Goal: Information Seeking & Learning: Learn about a topic

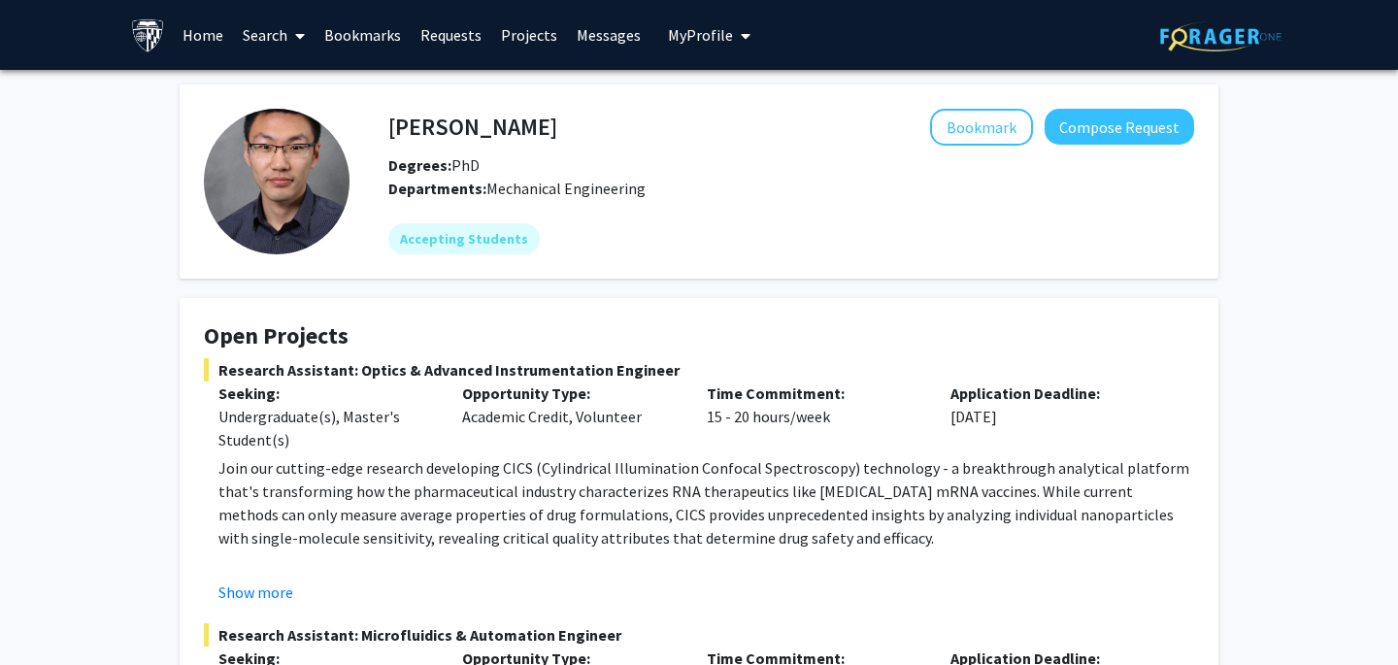
click at [460, 31] on link "Requests" at bounding box center [451, 35] width 81 height 68
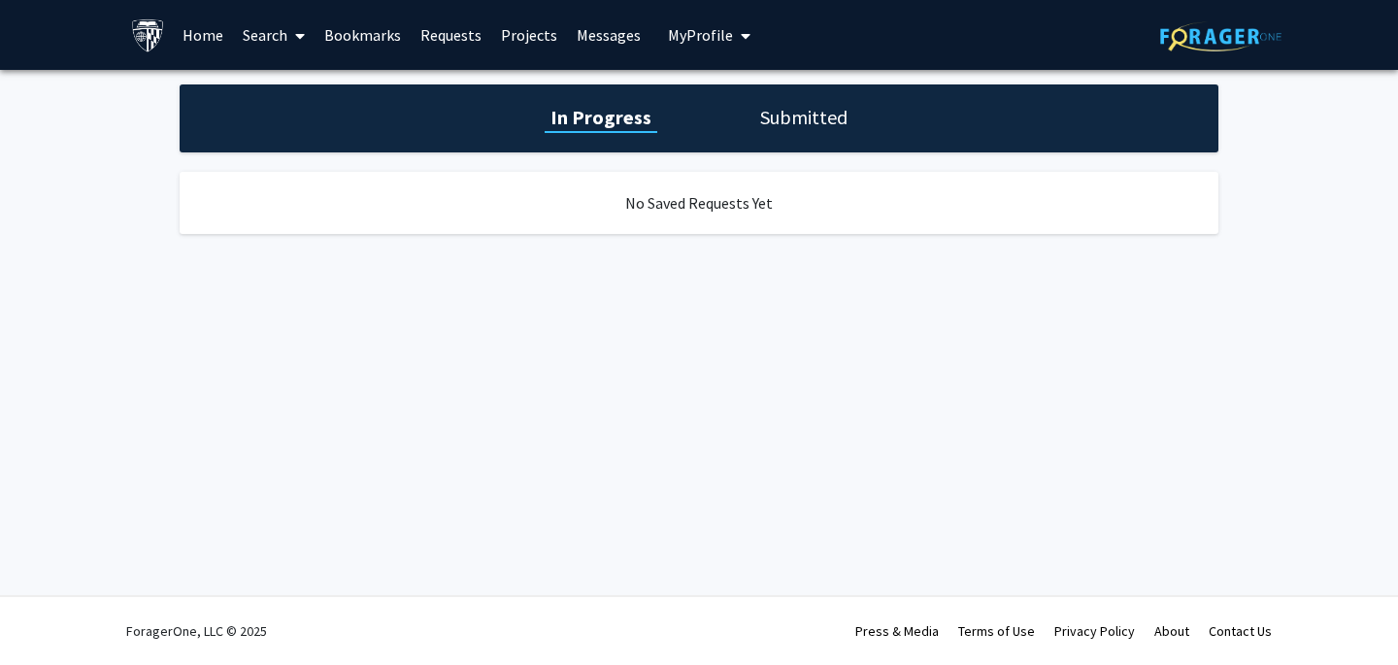
click at [833, 113] on h1 "Submitted" at bounding box center [803, 117] width 99 height 27
click at [592, 45] on link "Messages" at bounding box center [609, 35] width 84 height 68
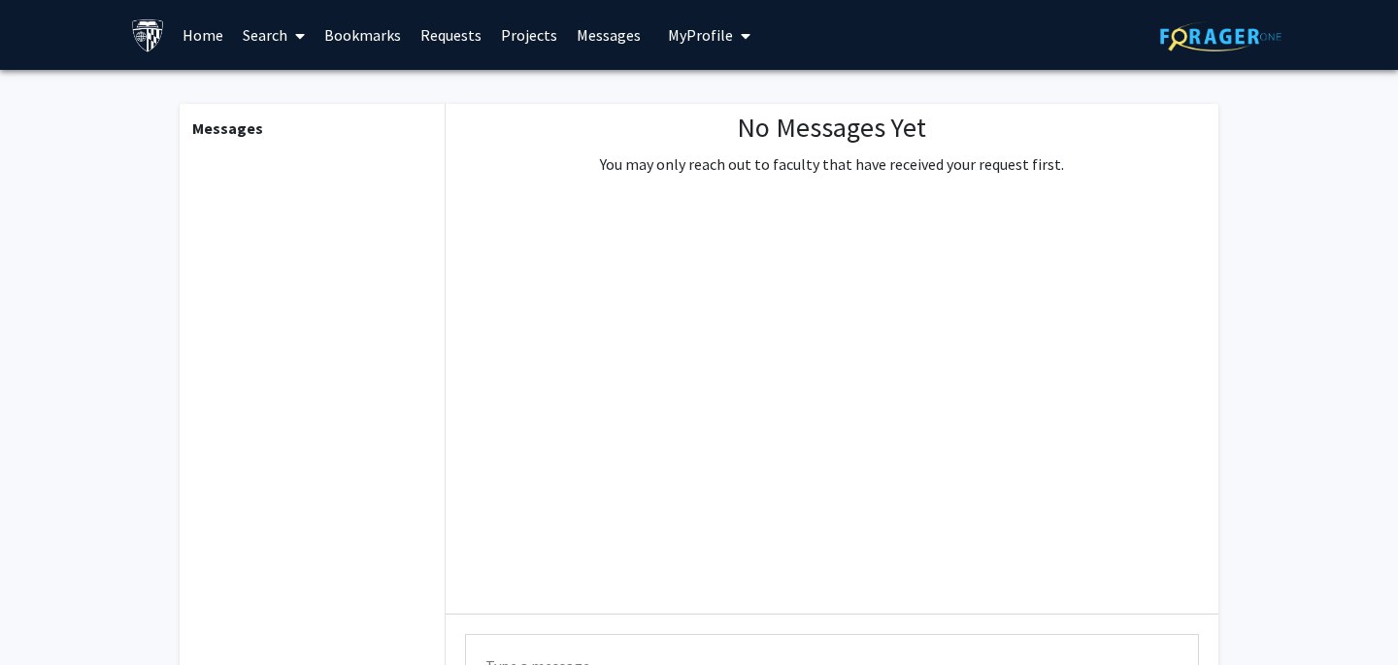
click at [521, 34] on link "Projects" at bounding box center [529, 35] width 76 height 68
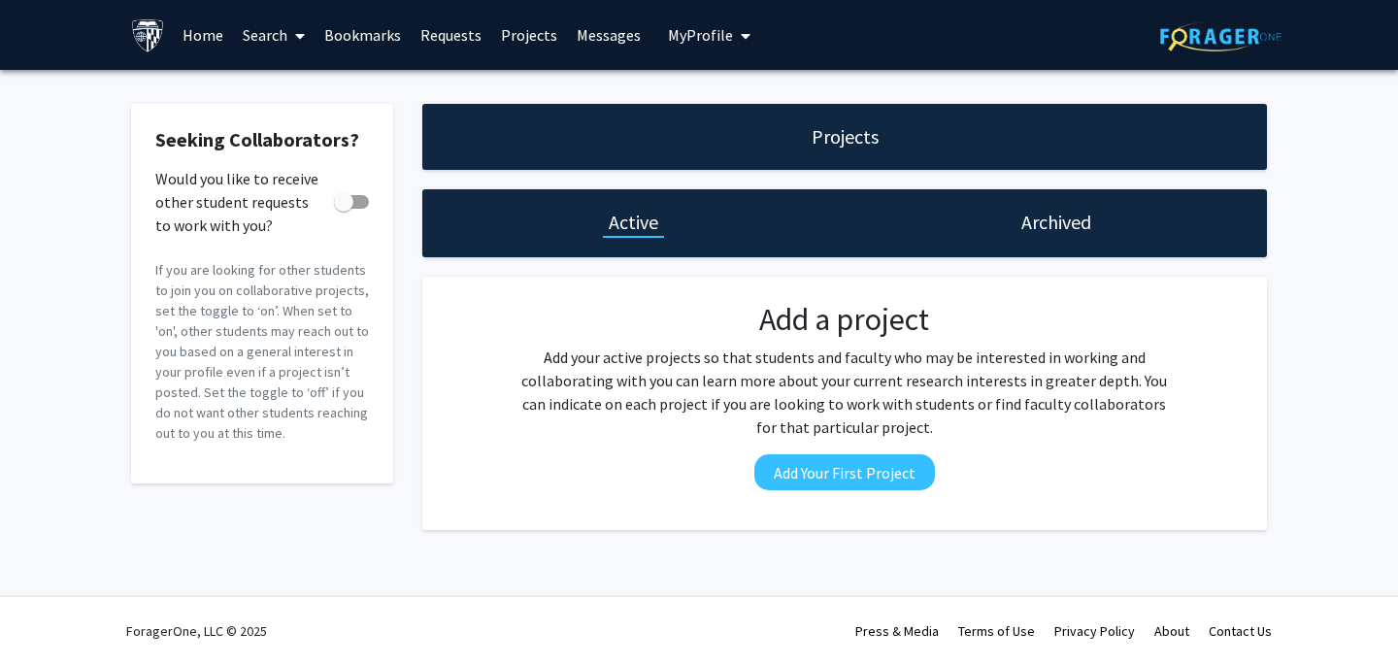
click at [1030, 226] on h1 "Archived" at bounding box center [1056, 222] width 70 height 27
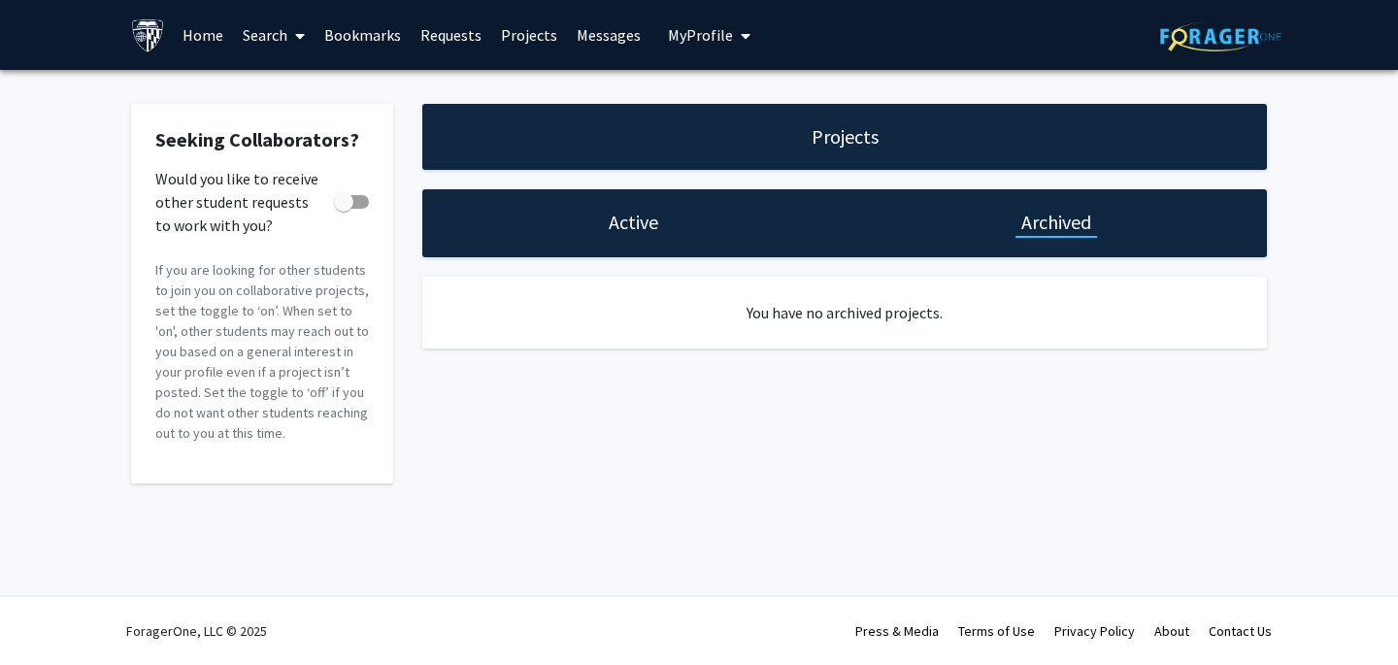
click at [613, 28] on link "Messages" at bounding box center [609, 35] width 84 height 68
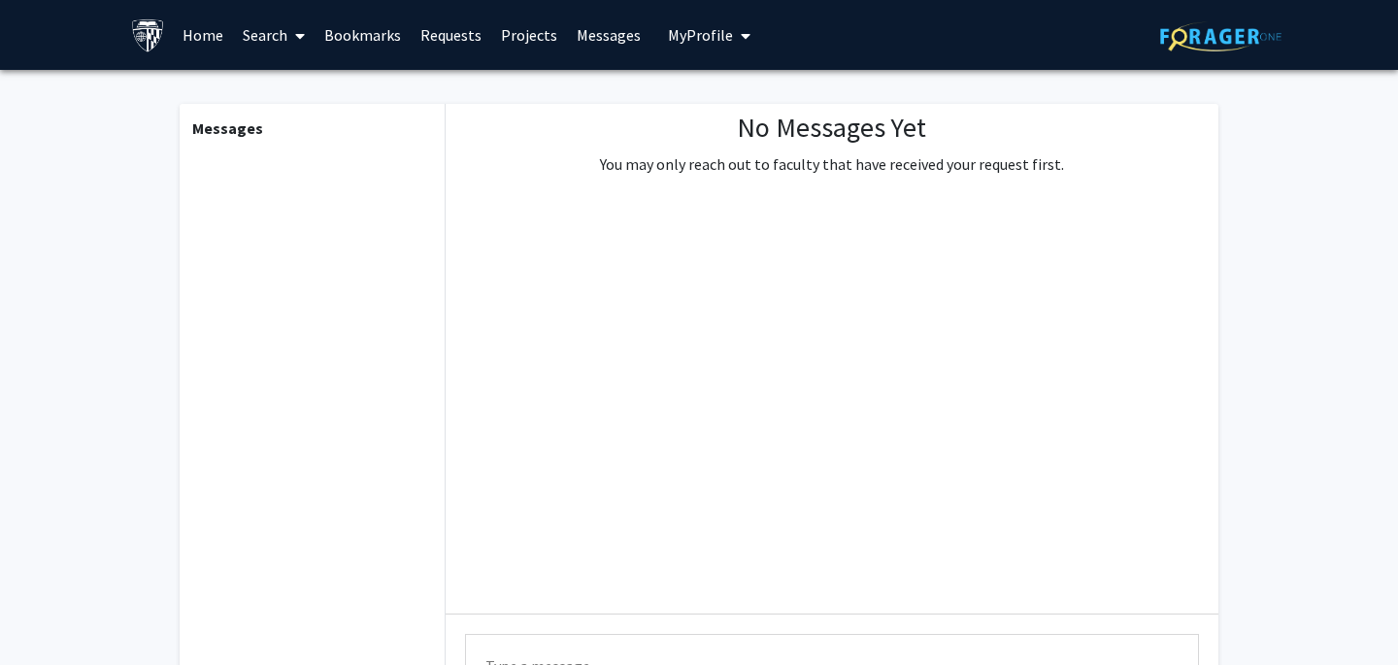
click at [264, 38] on link "Search" at bounding box center [274, 35] width 82 height 68
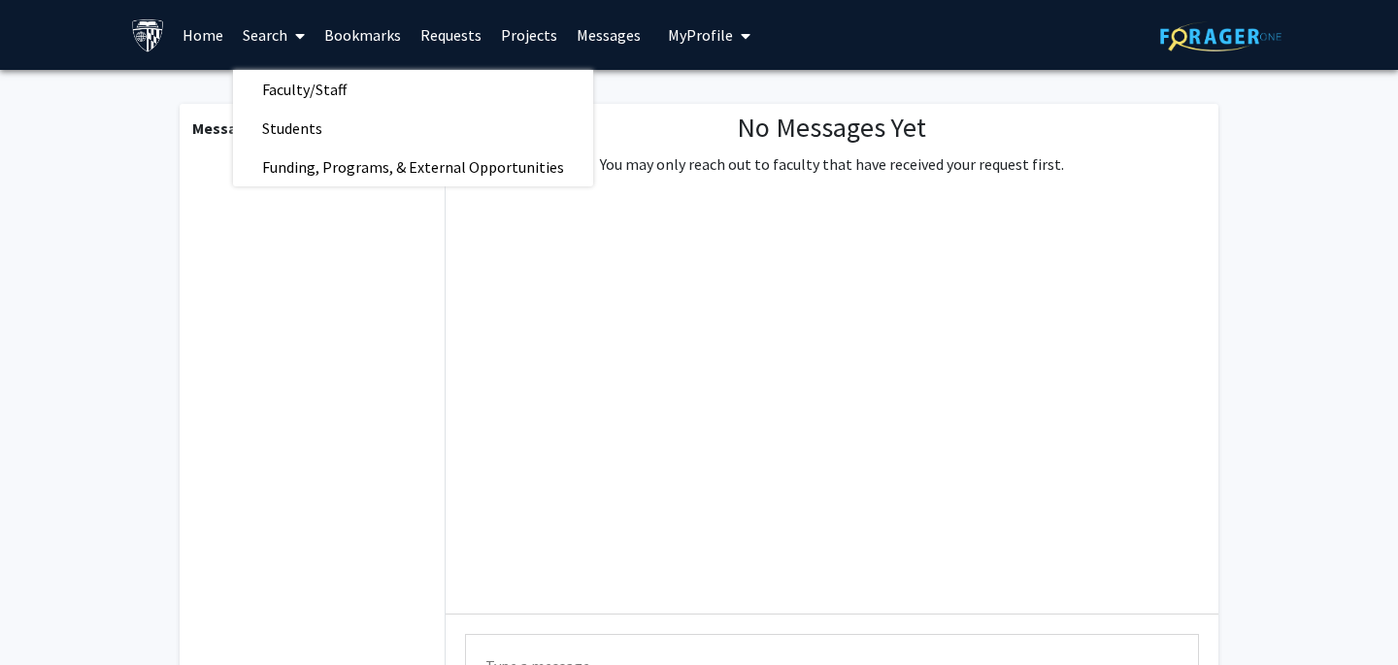
click at [367, 32] on link "Bookmarks" at bounding box center [363, 35] width 96 height 68
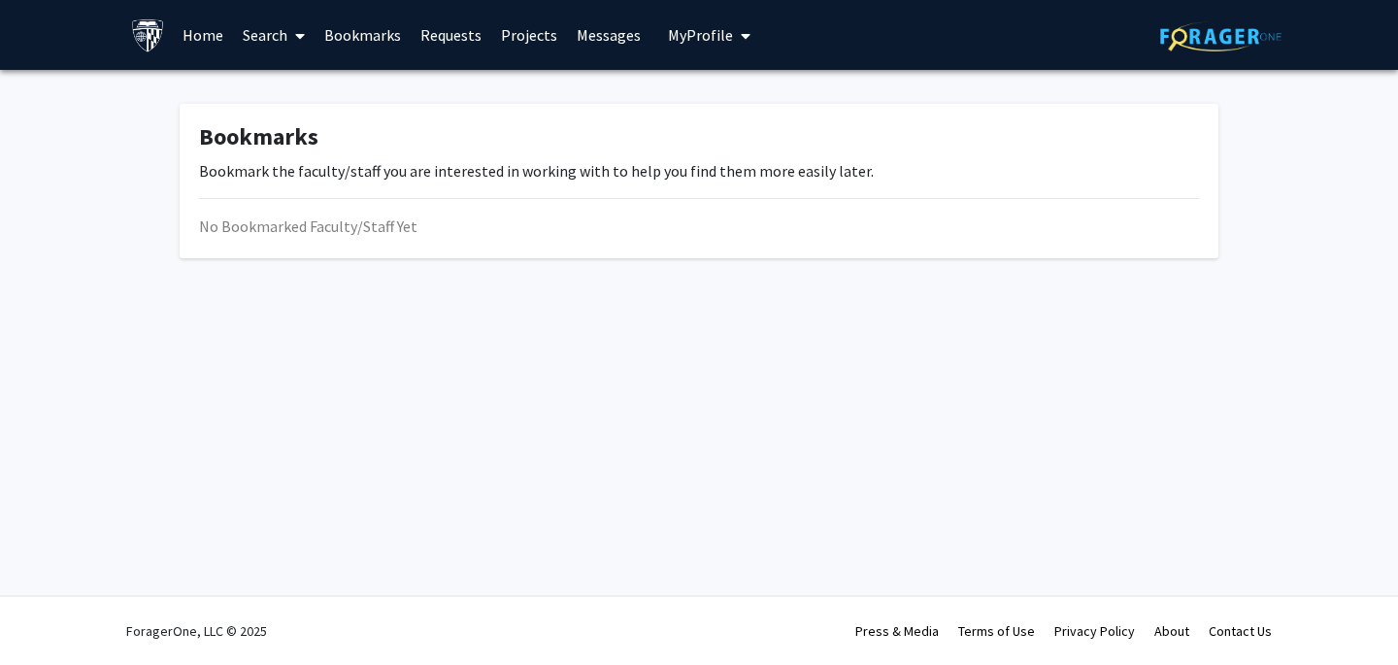
click at [205, 30] on link "Home" at bounding box center [203, 35] width 60 height 68
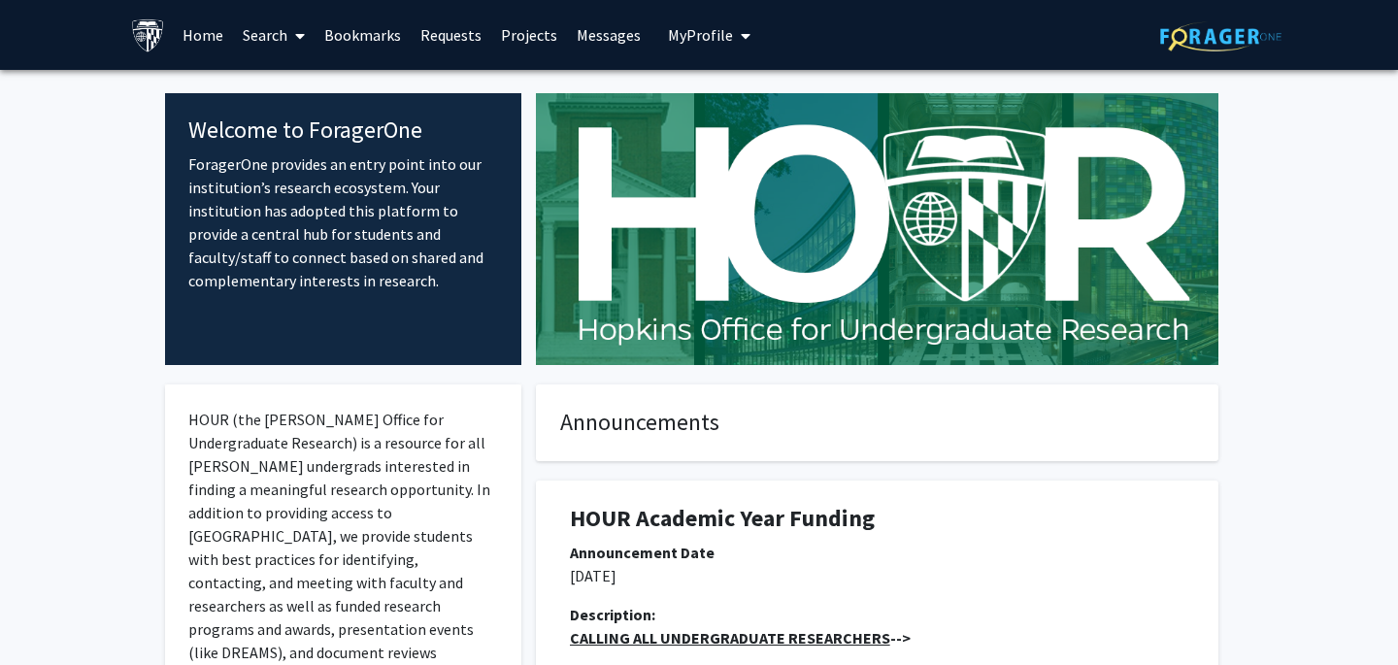
click at [690, 22] on button "My Profile" at bounding box center [709, 35] width 94 height 70
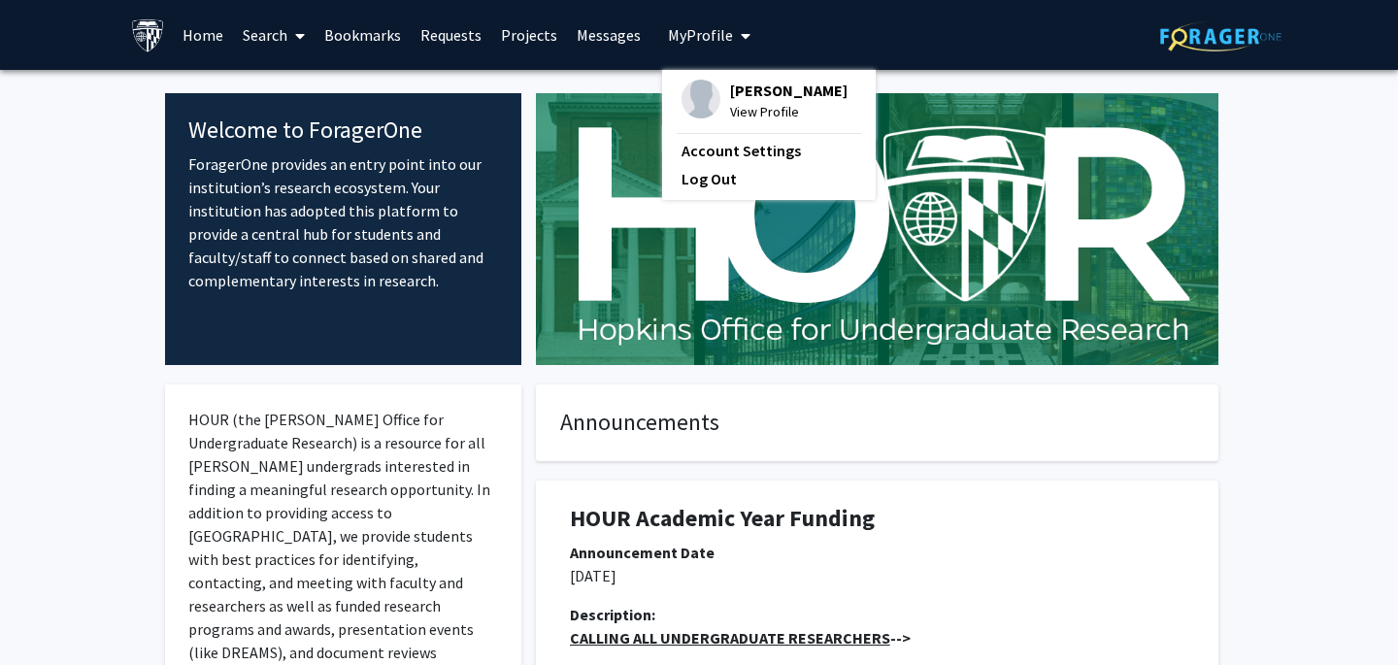
click at [602, 43] on link "Messages" at bounding box center [609, 35] width 84 height 68
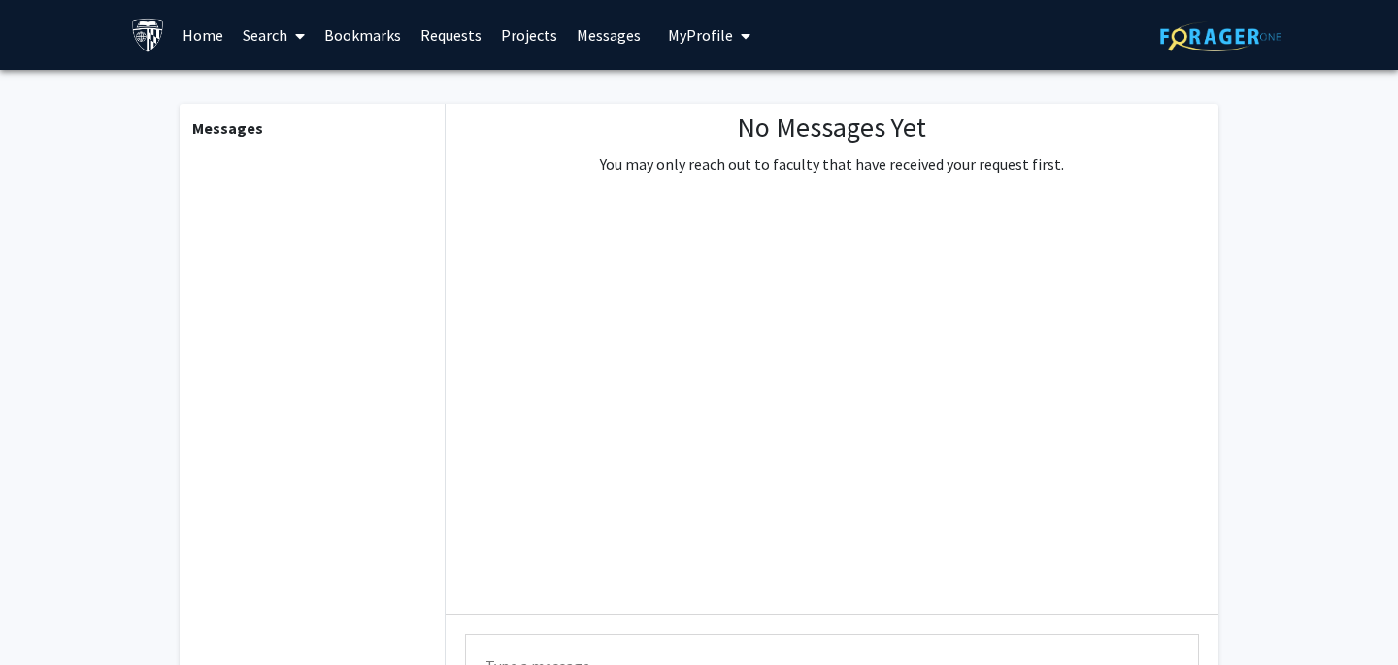
click at [288, 39] on span at bounding box center [295, 36] width 17 height 68
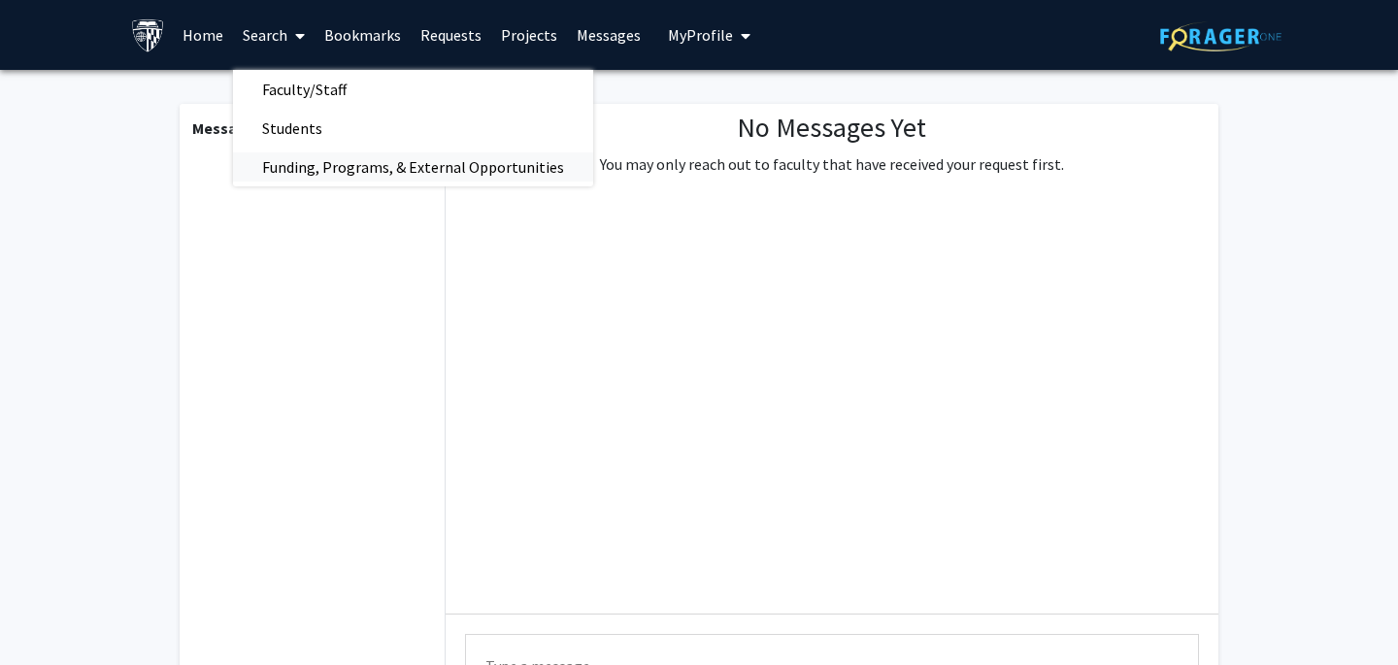
click at [345, 168] on span "Funding, Programs, & External Opportunities" at bounding box center [413, 167] width 360 height 39
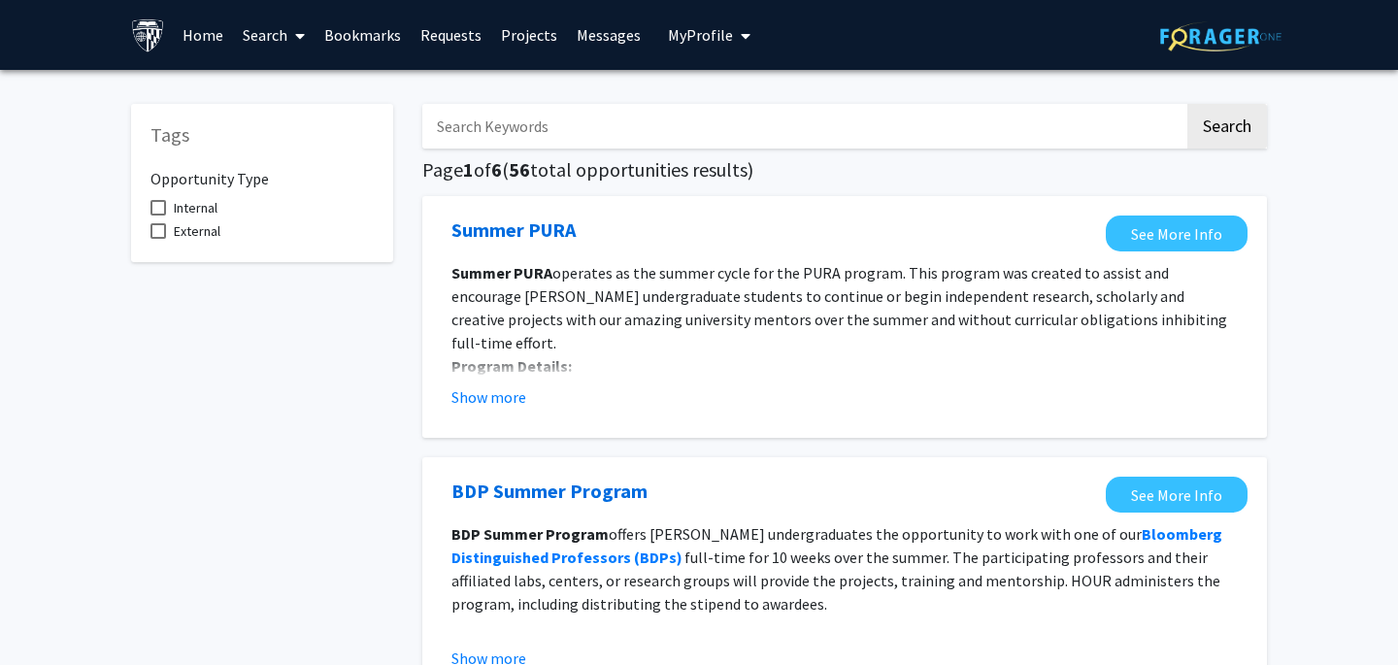
click at [503, 134] on input "Search Keywords" at bounding box center [803, 126] width 762 height 45
type input "x"
click at [1187, 104] on button "Search" at bounding box center [1227, 126] width 80 height 45
click at [619, 129] on input "x" at bounding box center [803, 126] width 762 height 45
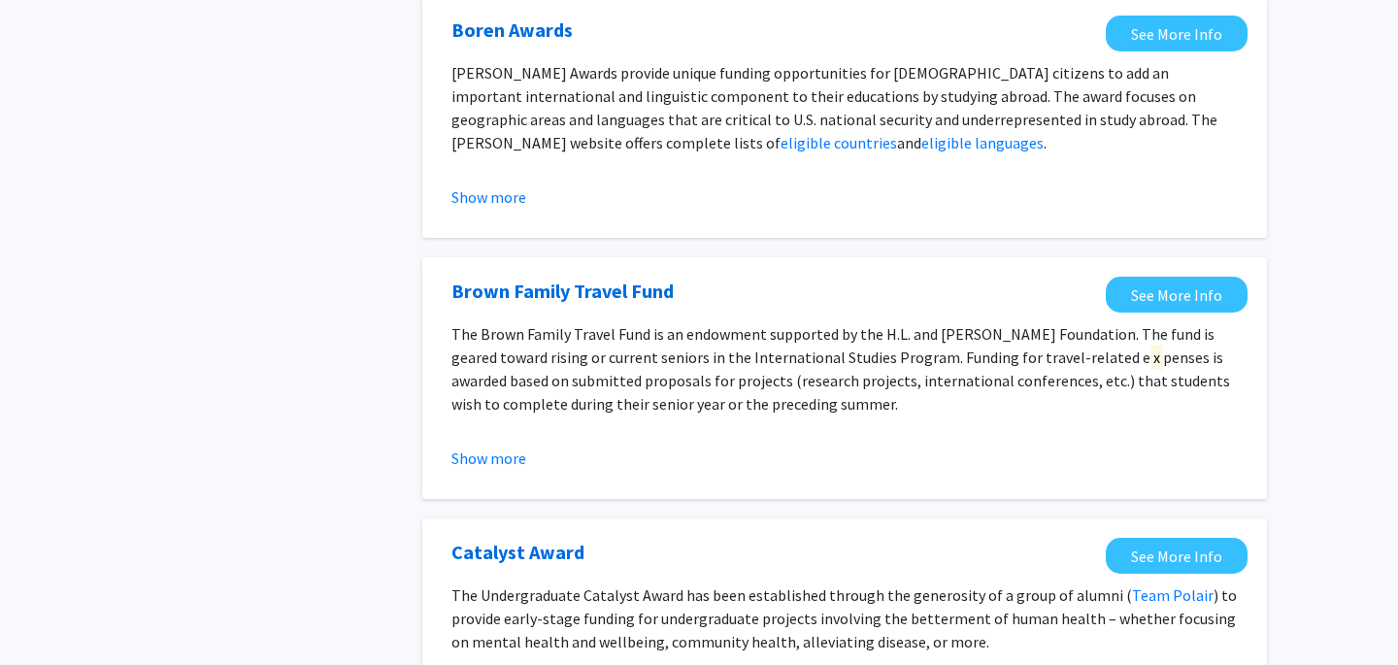
scroll to position [2304, 0]
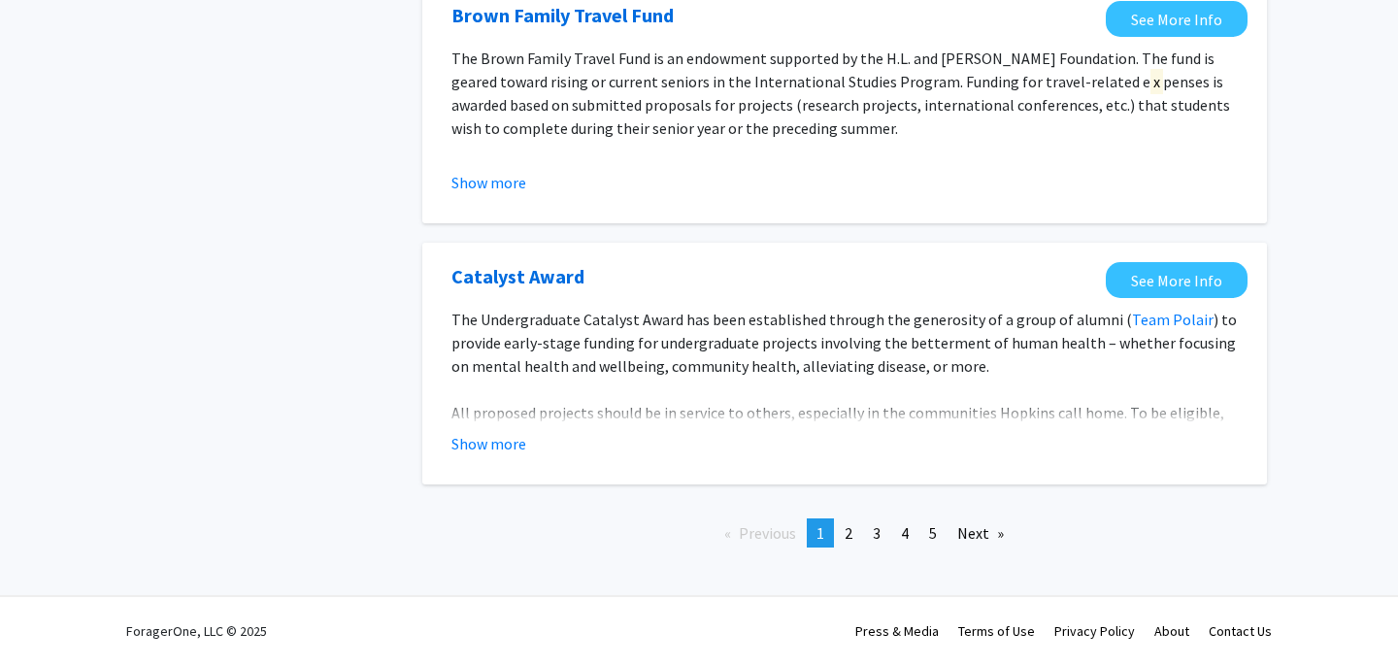
click at [853, 518] on div "Previous page 1 / 5 You're on page 1 page 2 page 3 page 4 page 5 Next page" at bounding box center [845, 533] width 874 height 59
click at [853, 526] on link "page 2" at bounding box center [848, 532] width 27 height 29
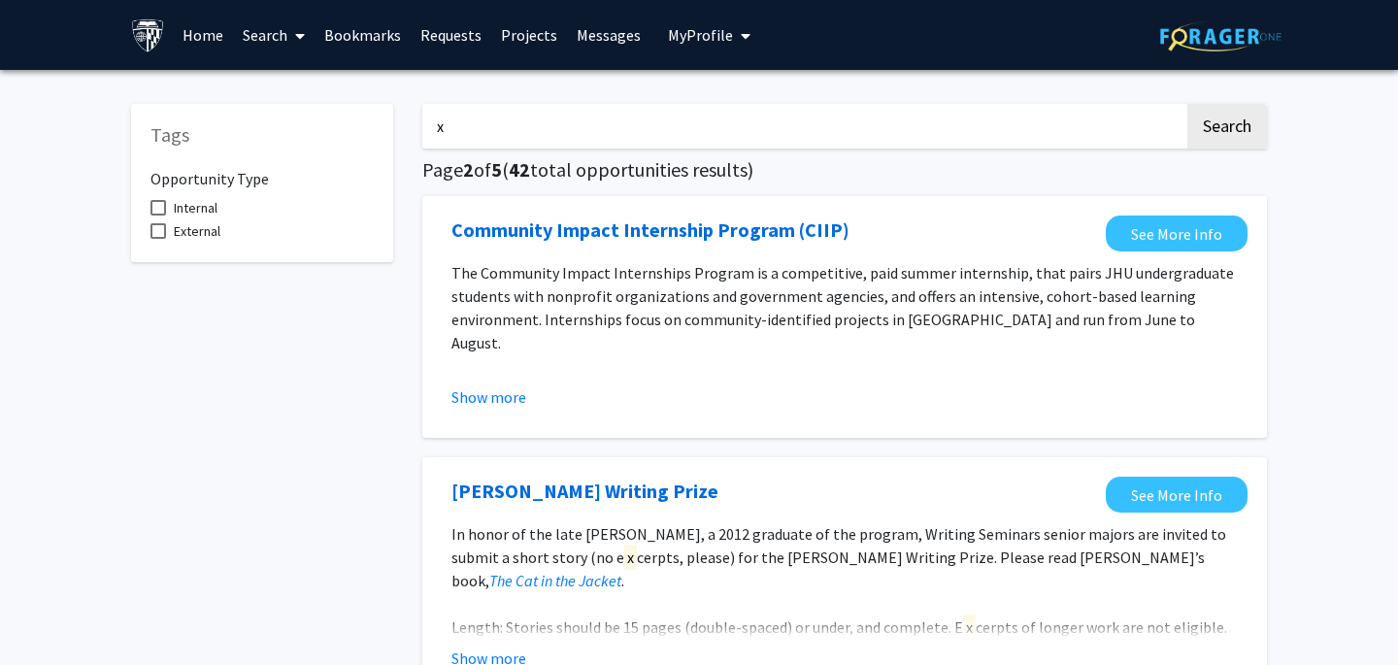
click at [284, 34] on link "Search" at bounding box center [274, 35] width 82 height 68
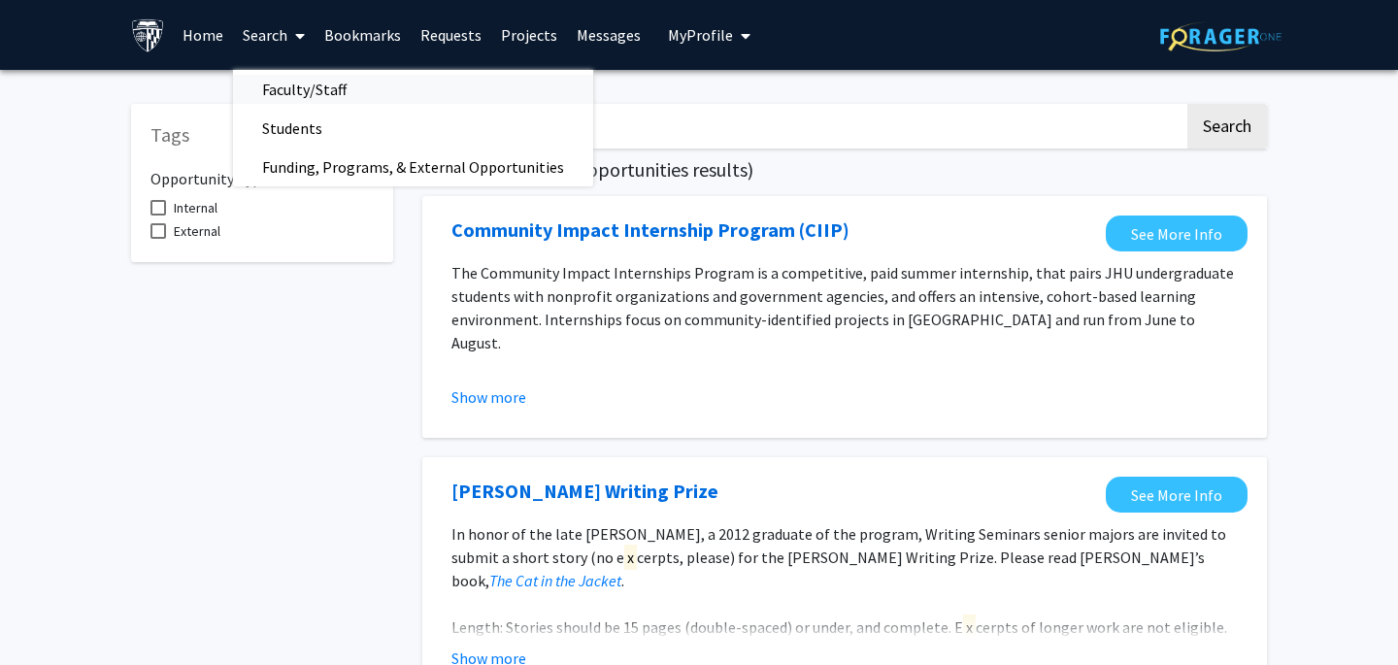
click at [316, 93] on span "Faculty/Staff" at bounding box center [304, 89] width 143 height 39
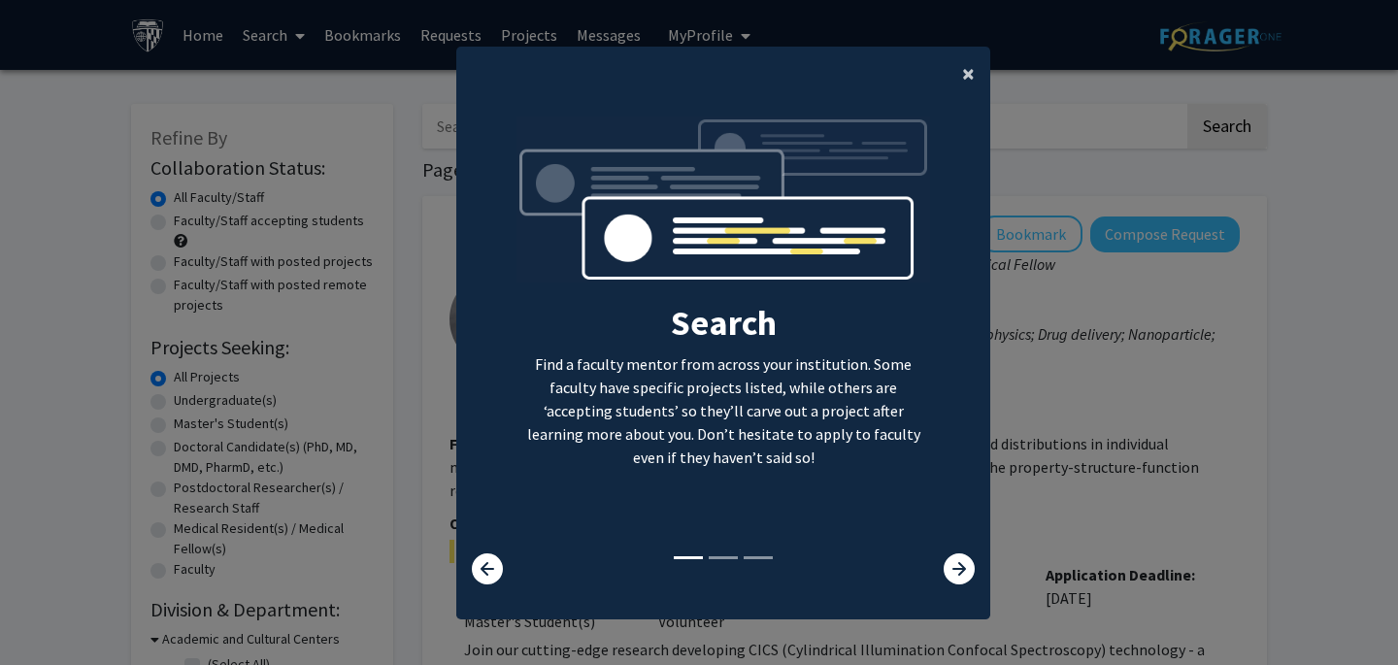
click at [969, 83] on span "×" at bounding box center [968, 73] width 13 height 30
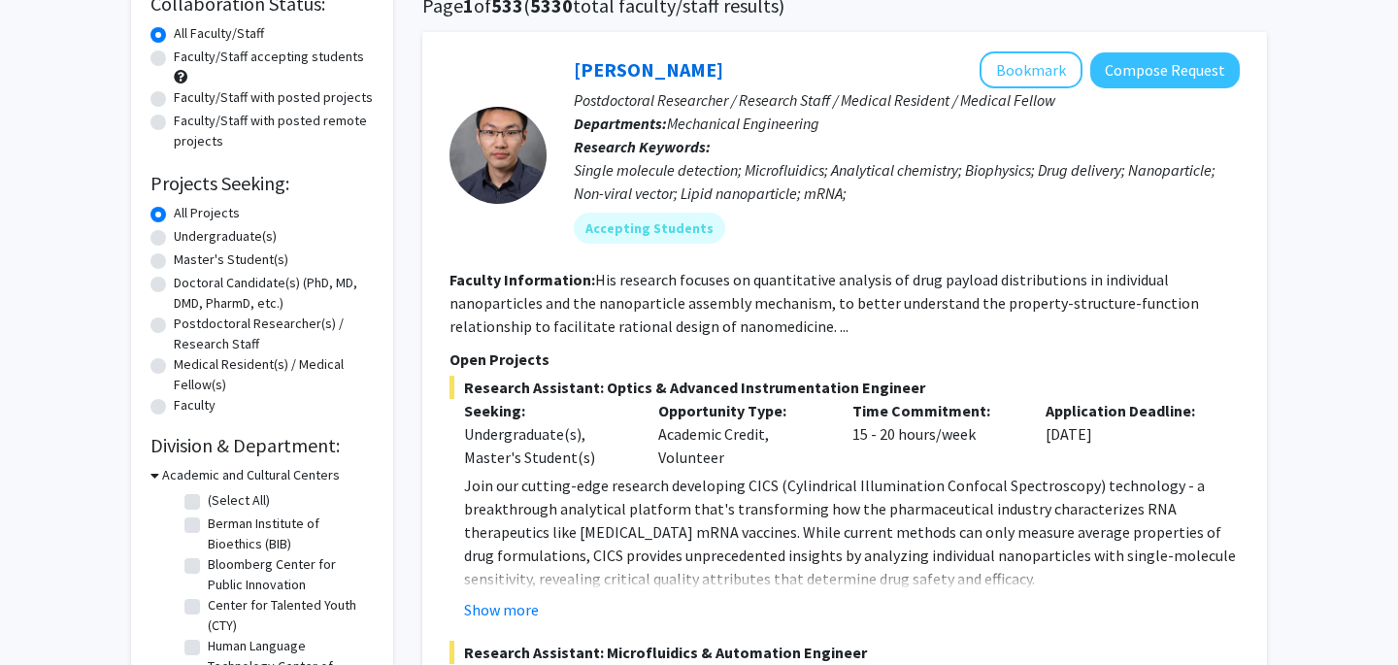
scroll to position [157, 0]
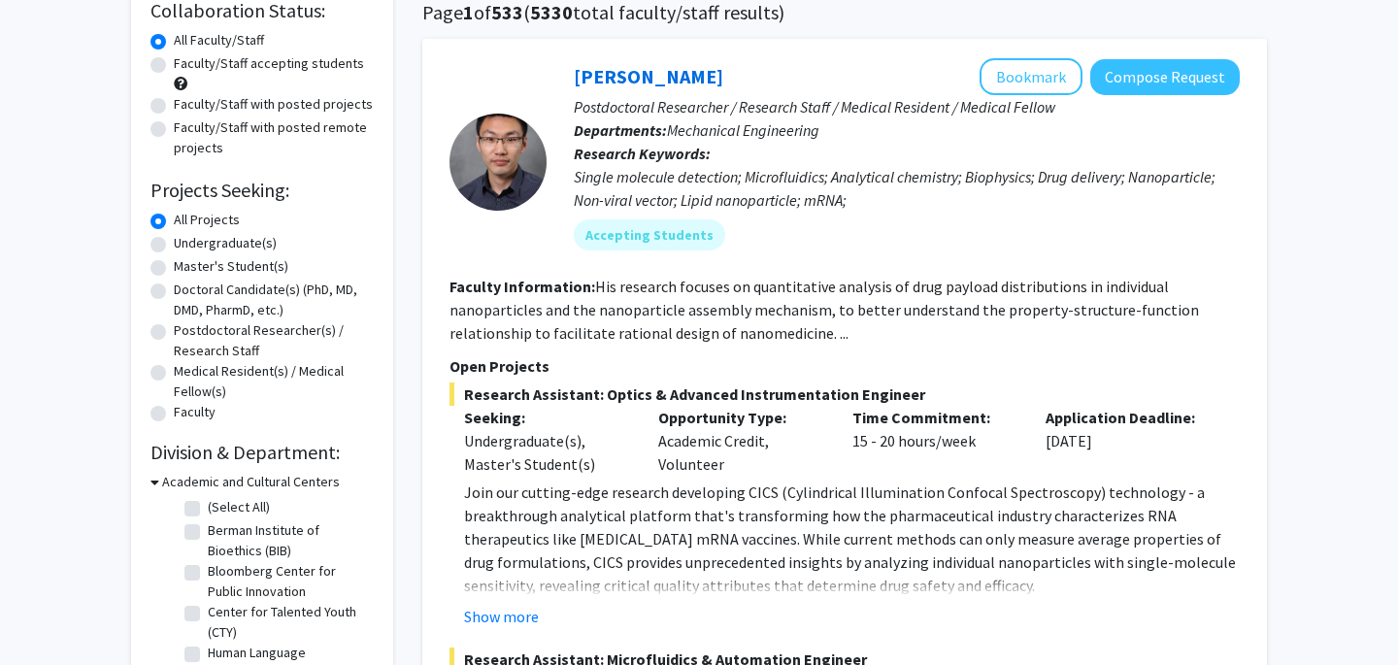
click at [200, 268] on label "Master's Student(s)" at bounding box center [231, 266] width 115 height 20
click at [186, 268] on input "Master's Student(s)" at bounding box center [180, 262] width 13 height 13
radio input "true"
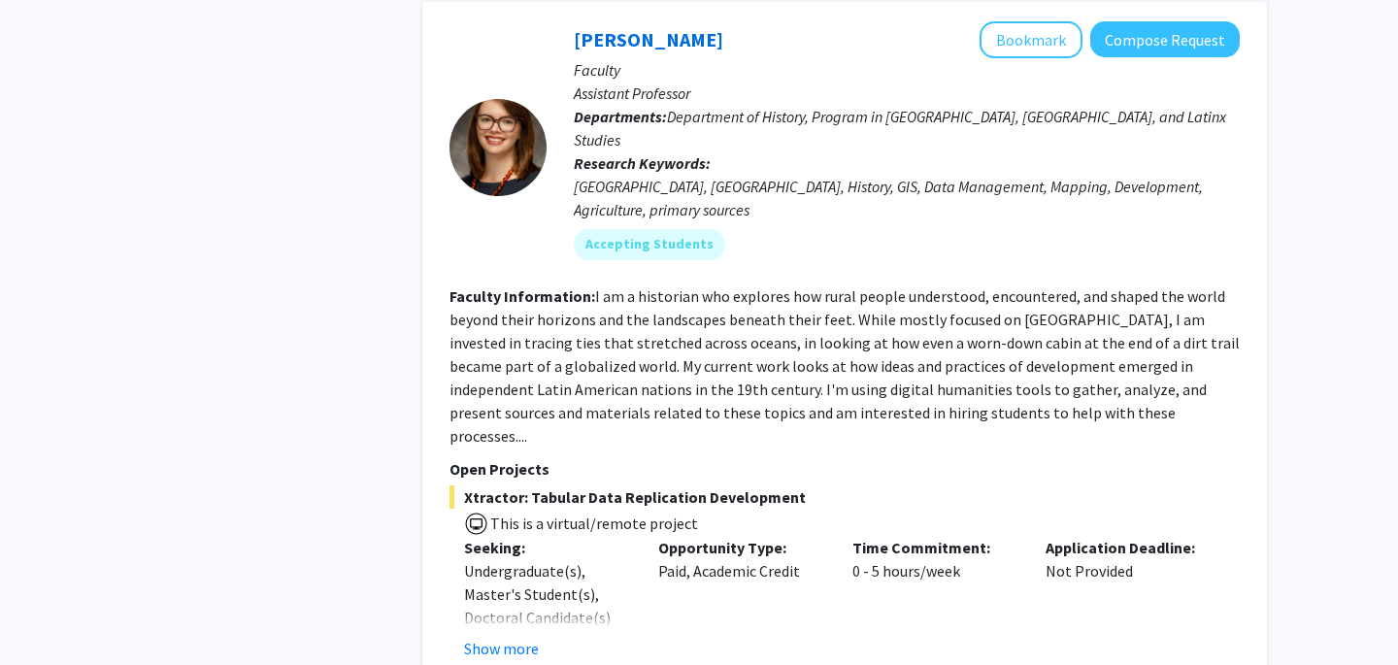
scroll to position [8295, 0]
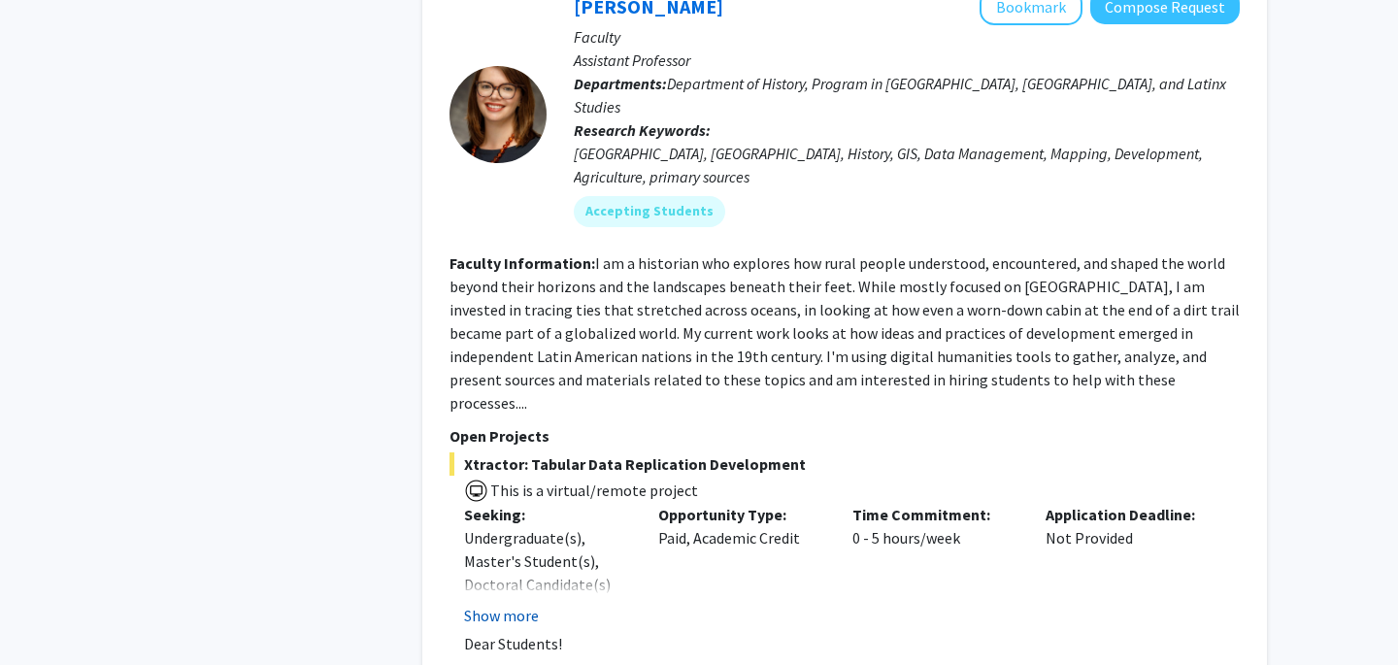
click at [512, 604] on button "Show more" at bounding box center [501, 615] width 75 height 23
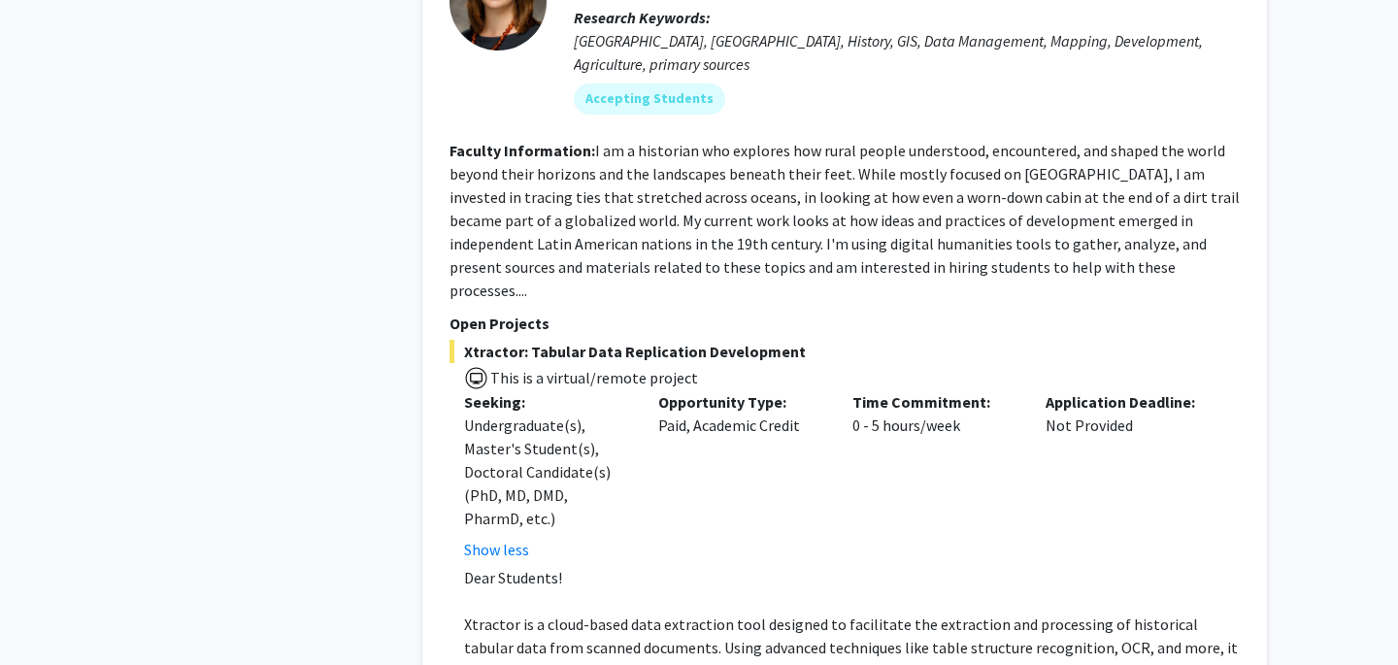
scroll to position [8421, 0]
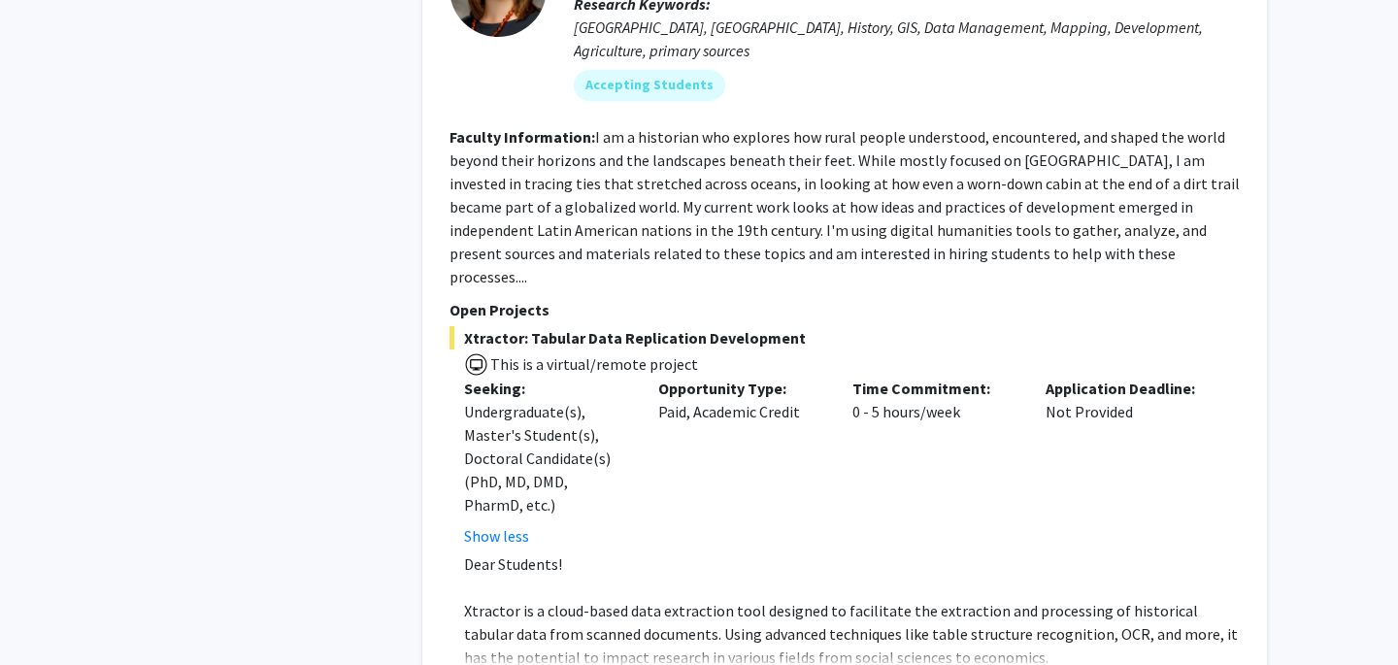
drag, startPoint x: 844, startPoint y: 227, endPoint x: 966, endPoint y: 215, distance: 123.0
click at [966, 377] on div "Time Commitment: 0 - 5 hours/week" at bounding box center [935, 462] width 194 height 171
click at [919, 377] on div "Time Commitment: 0 - 5 hours/week" at bounding box center [935, 462] width 194 height 171
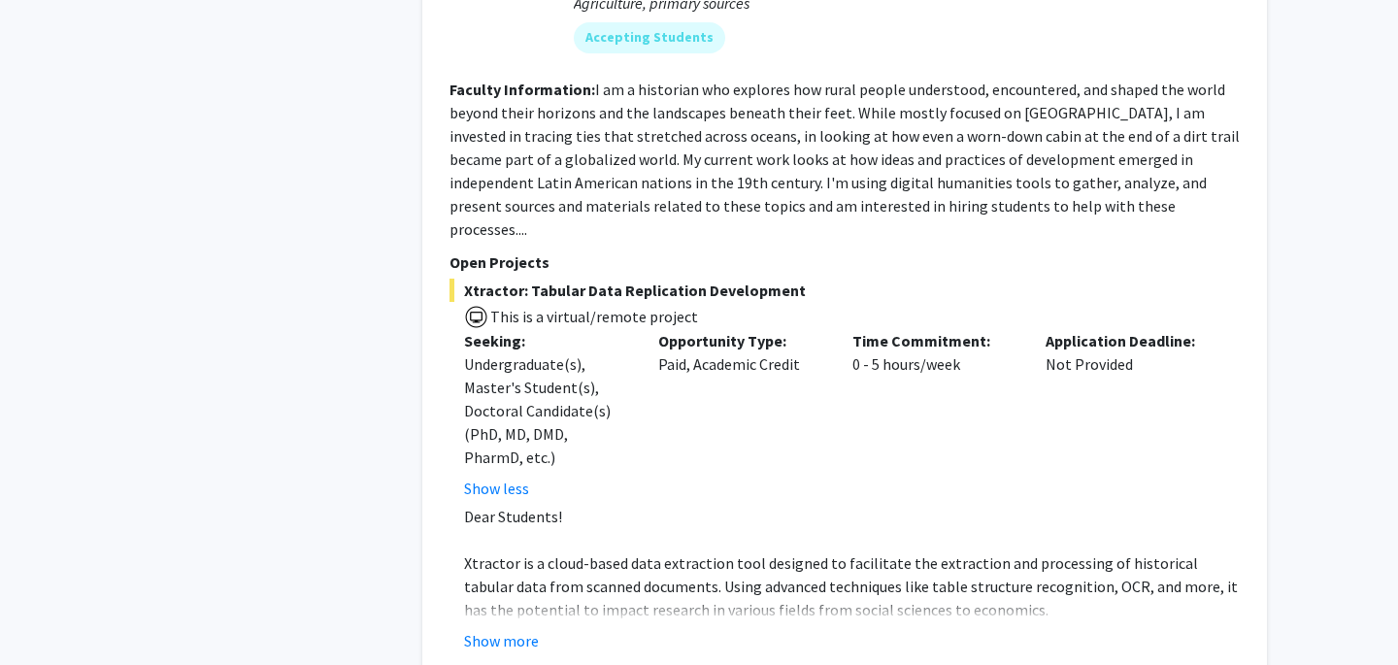
scroll to position [8476, 0]
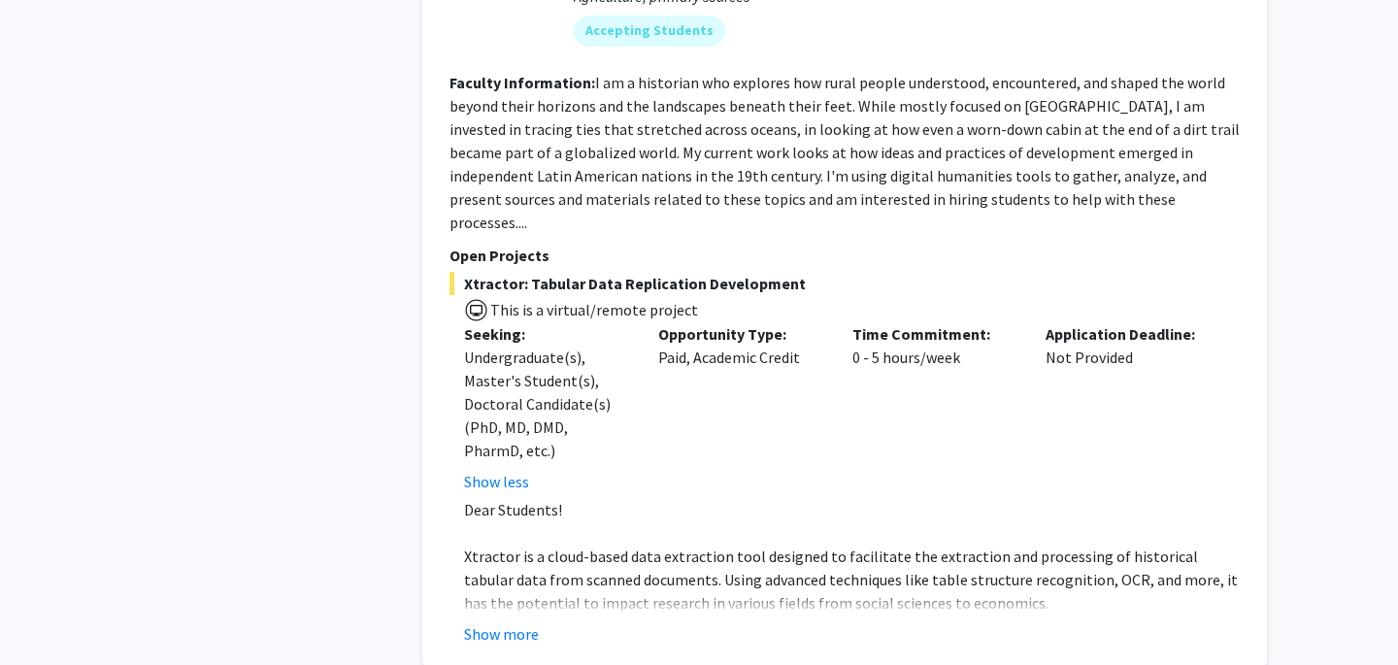
click at [485, 468] on div "[PERSON_NAME] Bookmark Compose Request Faculty Assistant Professor Departments:…" at bounding box center [844, 227] width 845 height 878
click at [505, 622] on button "Show more" at bounding box center [501, 633] width 75 height 23
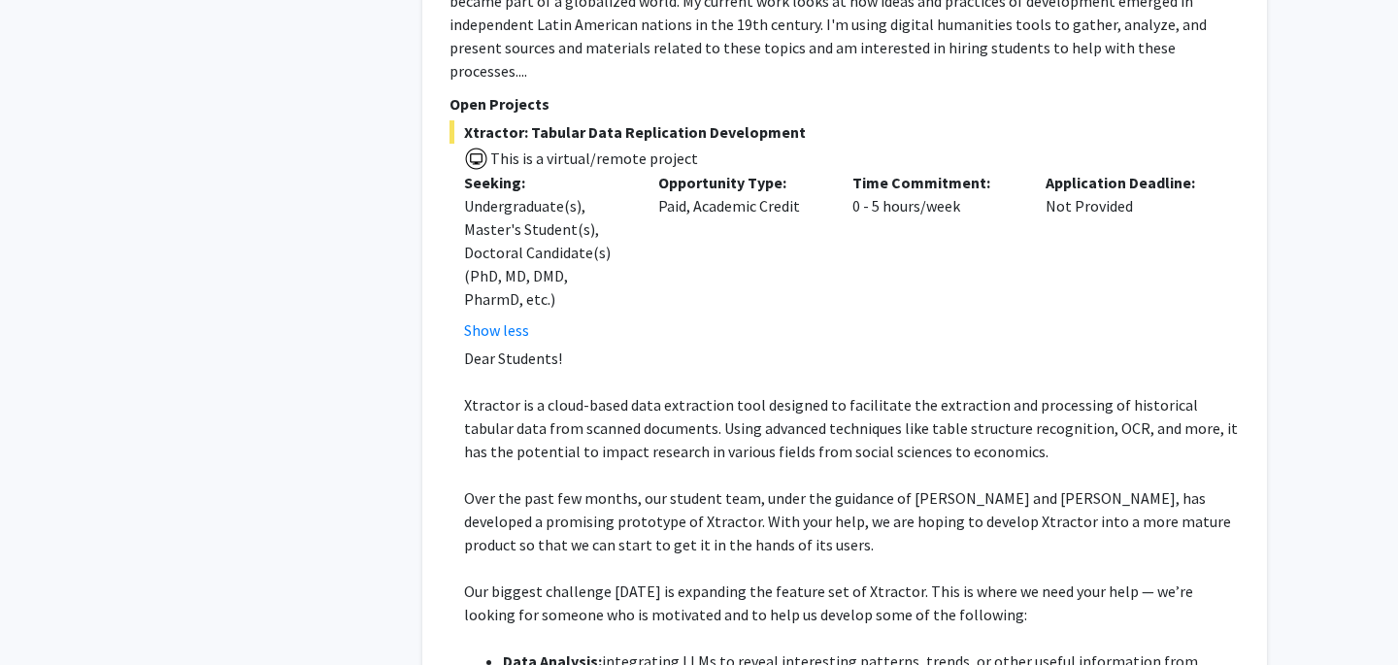
scroll to position [8652, 0]
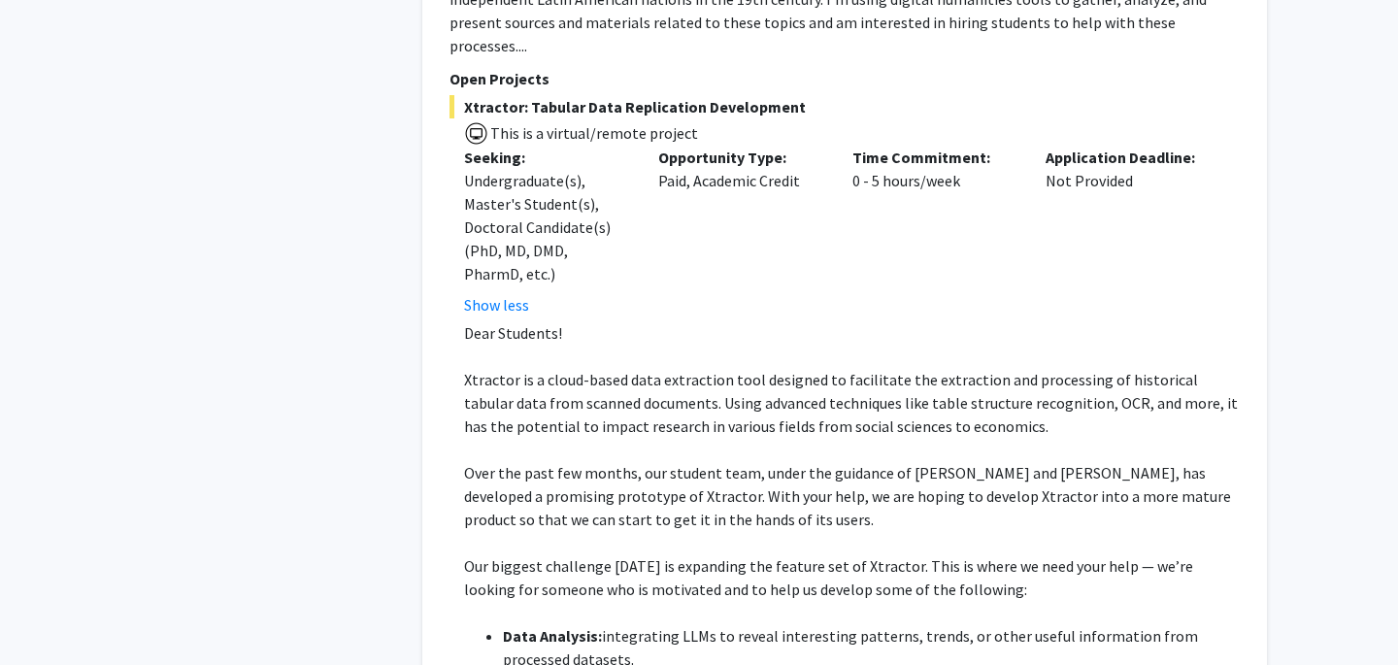
drag, startPoint x: 547, startPoint y: 185, endPoint x: 786, endPoint y: 198, distance: 239.2
click at [786, 370] on span "Xtractor is a cloud-based data extraction tool designed to facilitate the extra…" at bounding box center [851, 403] width 774 height 66
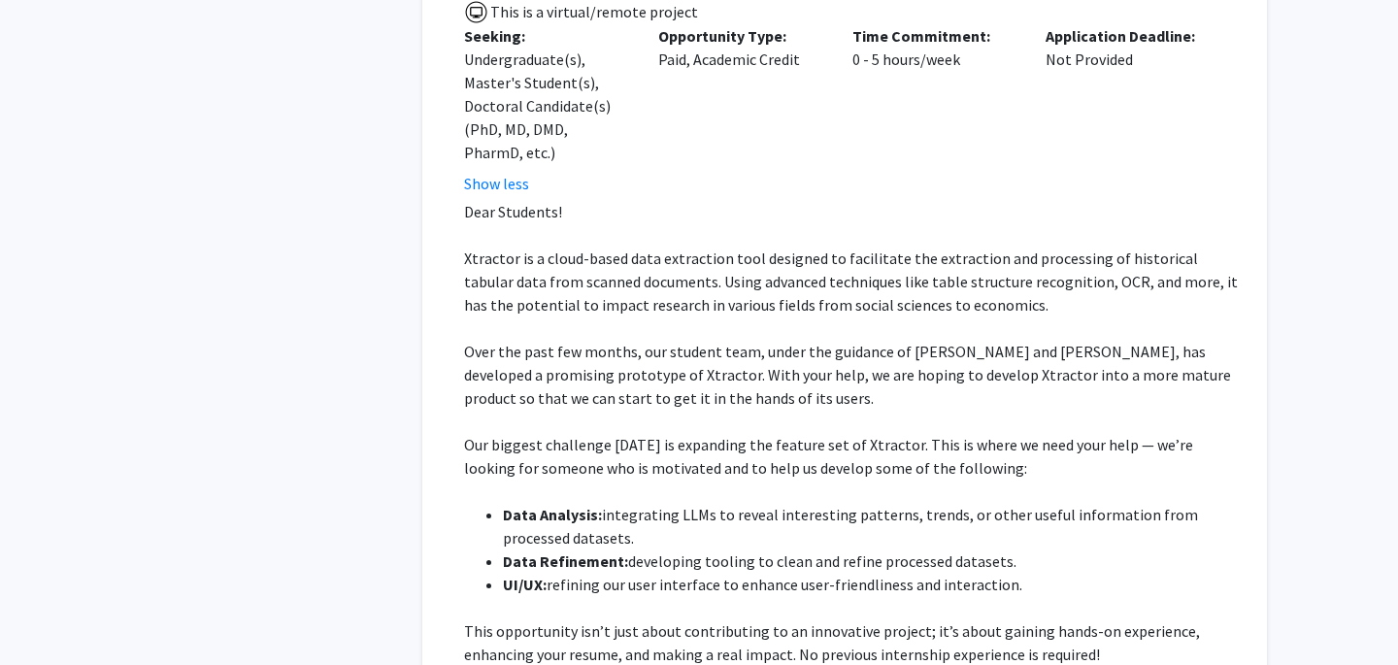
scroll to position [8791, 0]
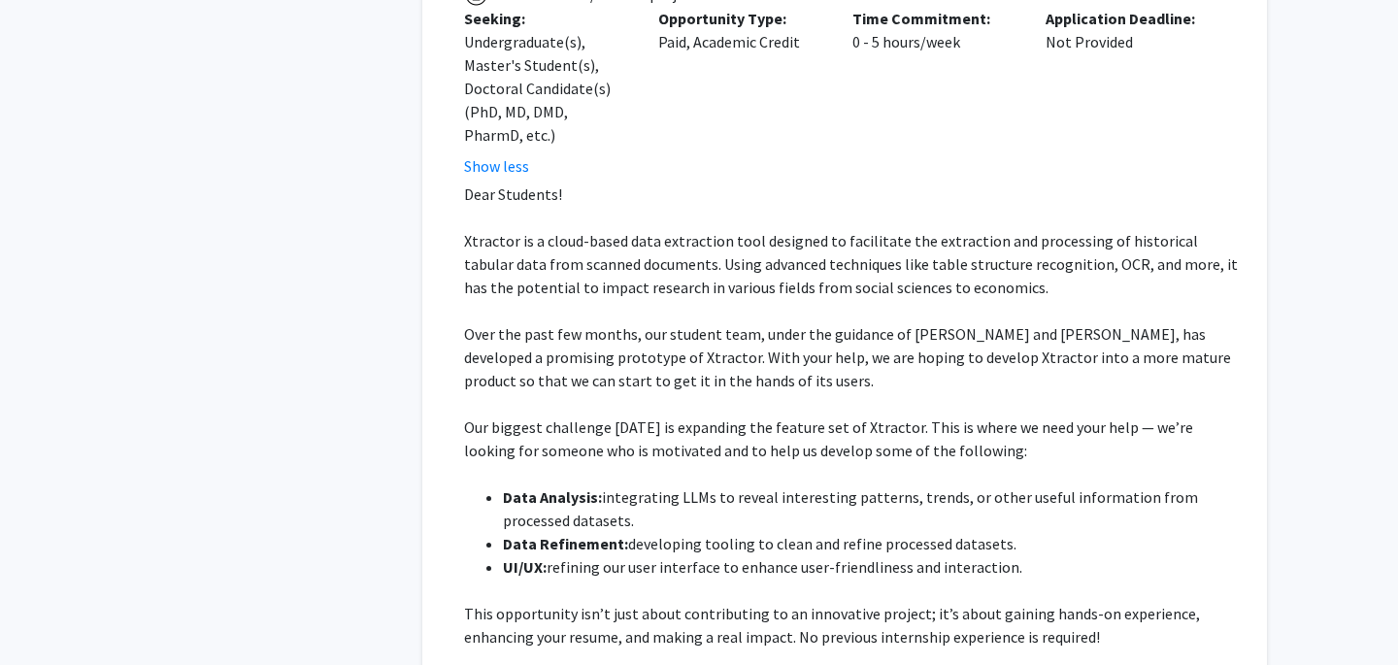
drag, startPoint x: 1015, startPoint y: 380, endPoint x: 500, endPoint y: 304, distance: 520.2
click at [500, 485] on ul "Data Analysis: integrating LLMs to reveal interesting patterns, trends, or othe…" at bounding box center [852, 531] width 776 height 93
click at [664, 418] on span "Our biggest challenge [DATE] is expanding the feature set of Xtractor. This is …" at bounding box center [828, 439] width 729 height 43
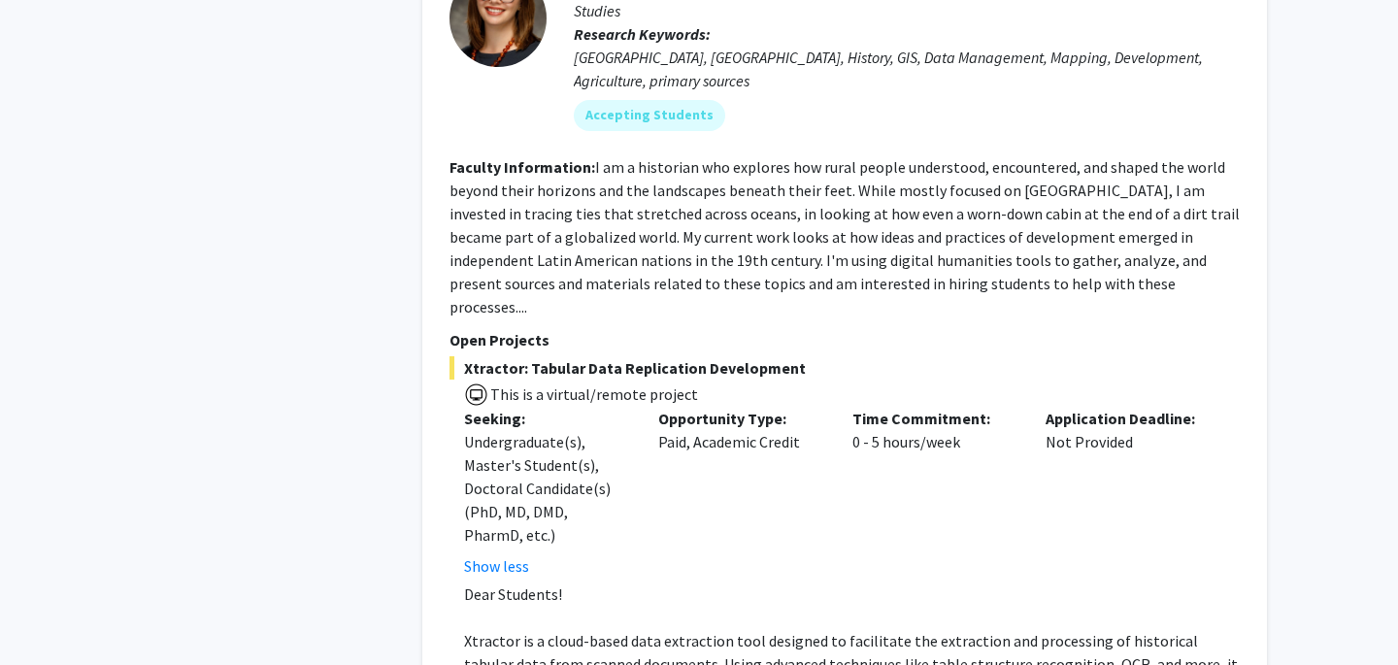
scroll to position [8390, 0]
drag, startPoint x: 668, startPoint y: 256, endPoint x: 697, endPoint y: 256, distance: 29.1
click at [697, 408] on div "Opportunity Type: Paid, Academic Credit" at bounding box center [741, 493] width 194 height 171
click at [731, 408] on div "Opportunity Type: Paid, Academic Credit" at bounding box center [741, 493] width 194 height 171
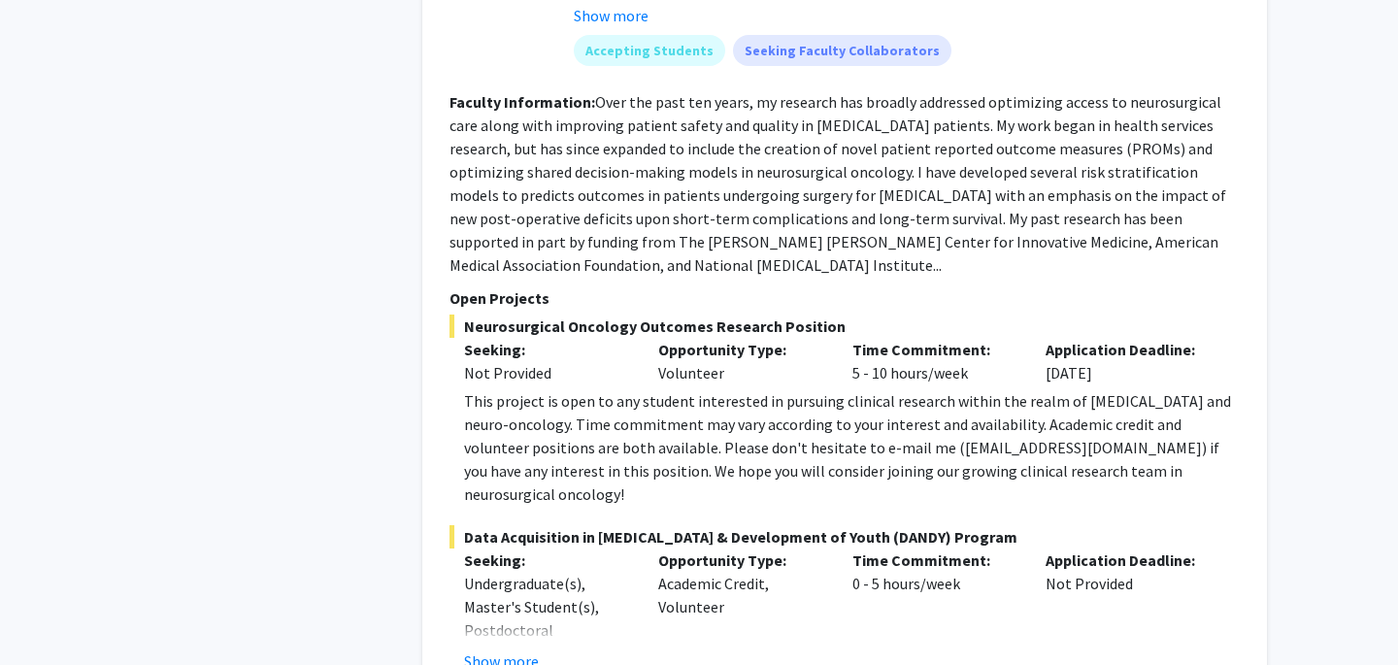
scroll to position [9976, 0]
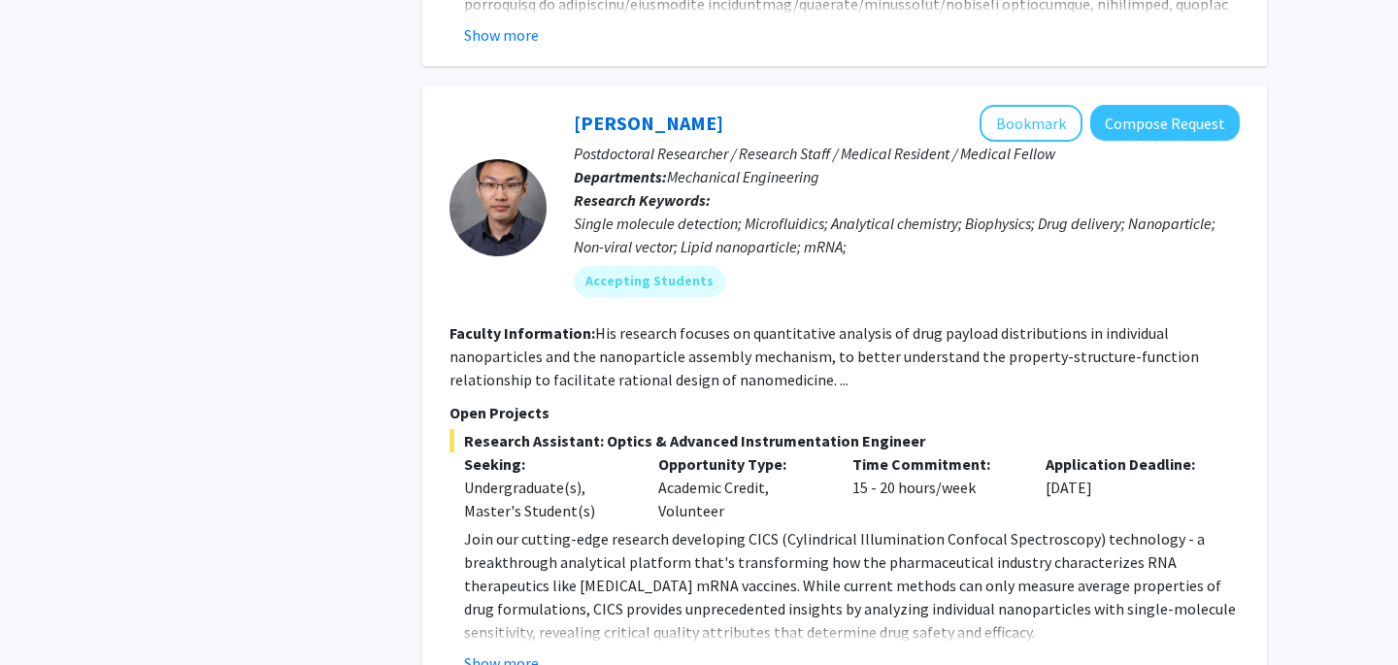
scroll to position [7018, 0]
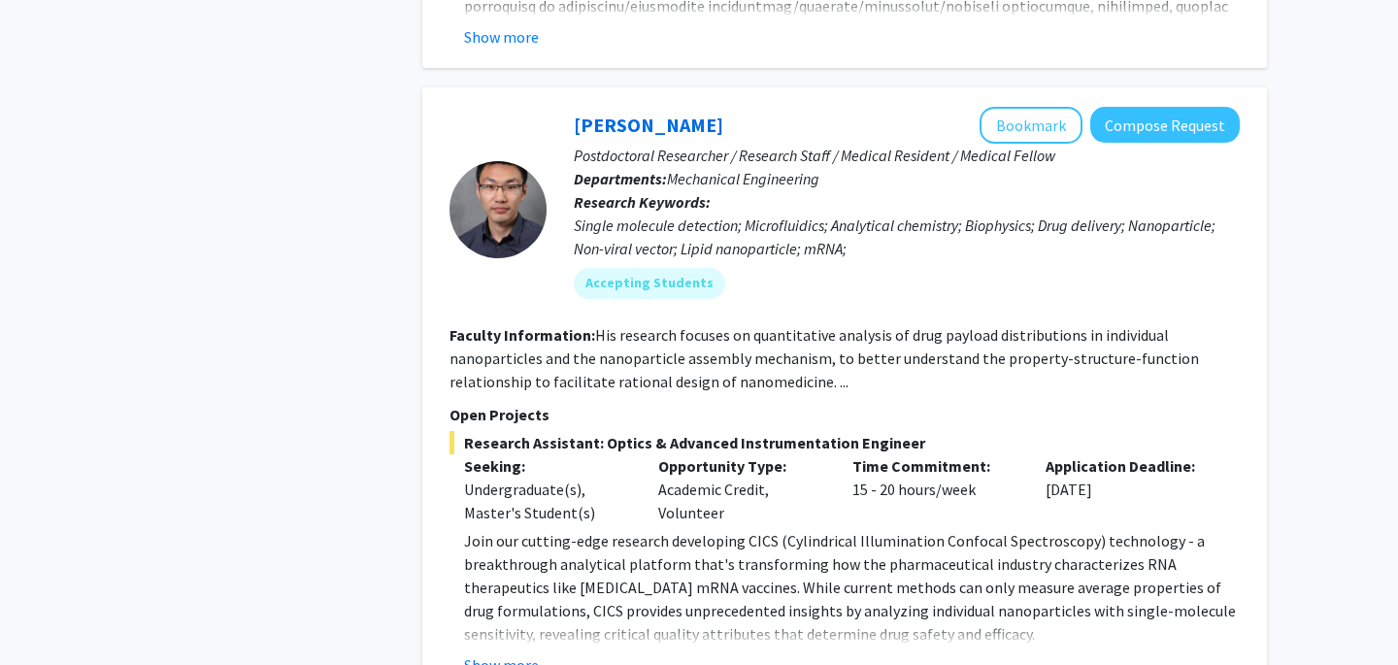
drag, startPoint x: 851, startPoint y: 351, endPoint x: 970, endPoint y: 365, distance: 120.2
click at [970, 454] on div "Time Commitment: 15 - 20 hours/week" at bounding box center [935, 489] width 194 height 70
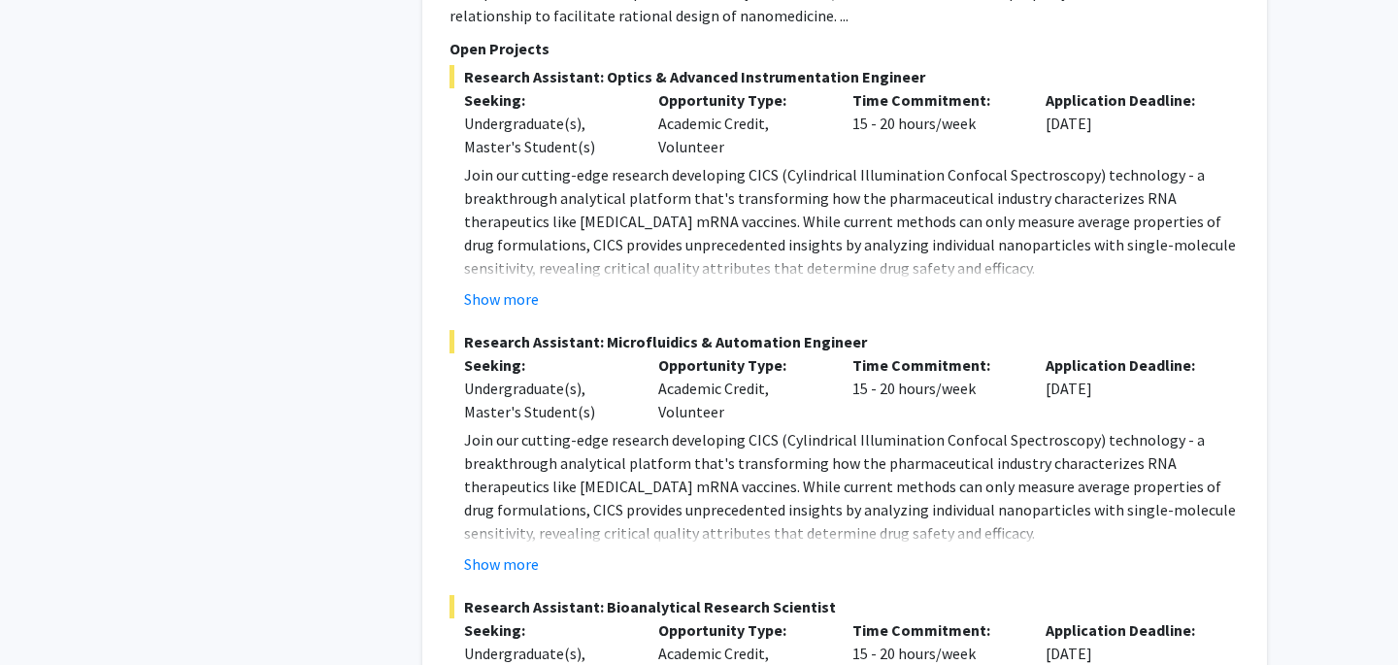
scroll to position [7386, 0]
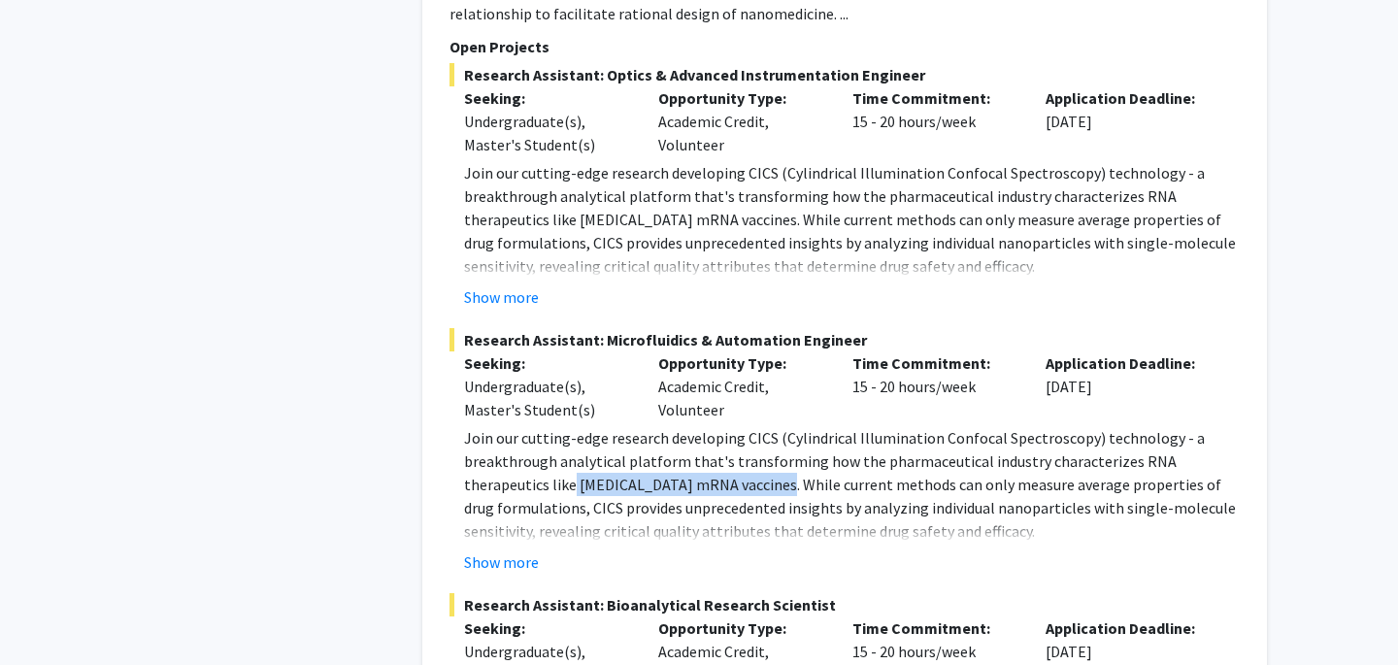
drag, startPoint x: 484, startPoint y: 338, endPoint x: 688, endPoint y: 344, distance: 205.0
click at [688, 426] on p "Join our cutting-edge research developing CICS (Cylindrical Illumination Confoc…" at bounding box center [852, 484] width 776 height 117
click at [684, 426] on p "Join our cutting-edge research developing CICS (Cylindrical Illumination Confoc…" at bounding box center [852, 484] width 776 height 117
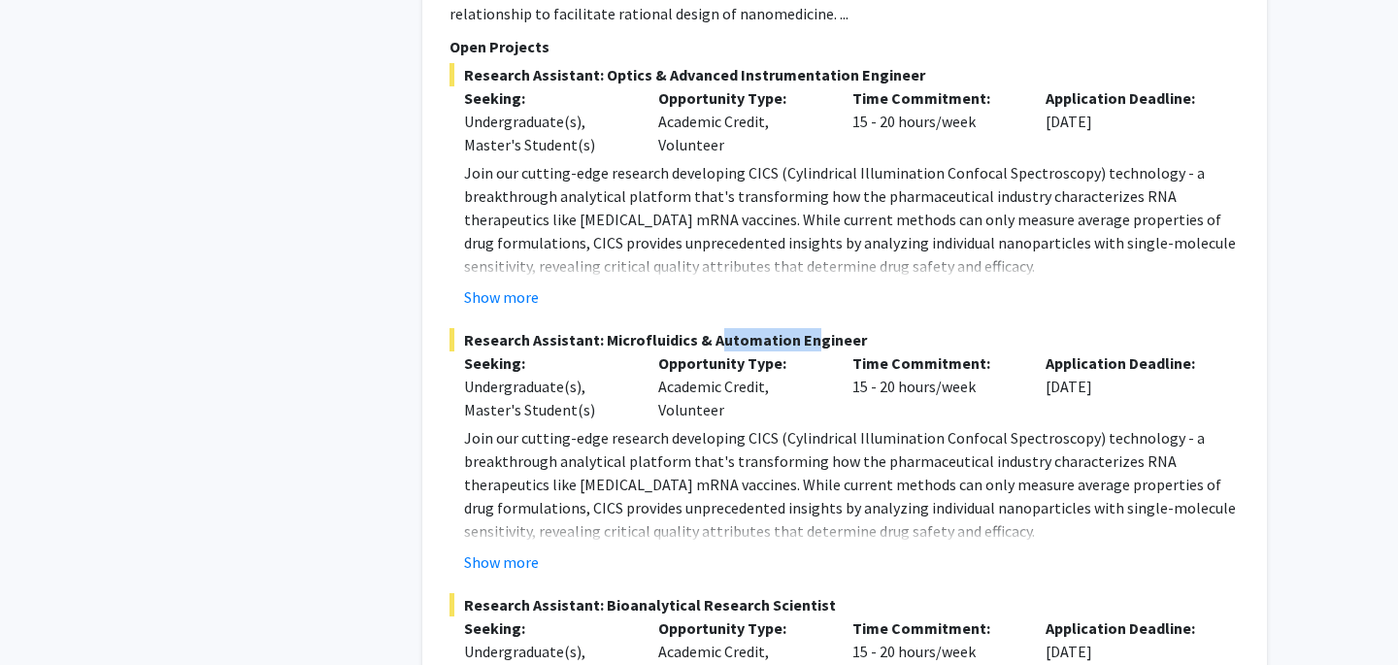
drag, startPoint x: 703, startPoint y: 196, endPoint x: 819, endPoint y: 200, distance: 116.6
click at [819, 328] on span "Research Assistant: Microfluidics & Automation Engineer" at bounding box center [845, 339] width 790 height 23
click at [845, 351] on div "Time Commitment: 15 - 20 hours/week" at bounding box center [935, 386] width 194 height 70
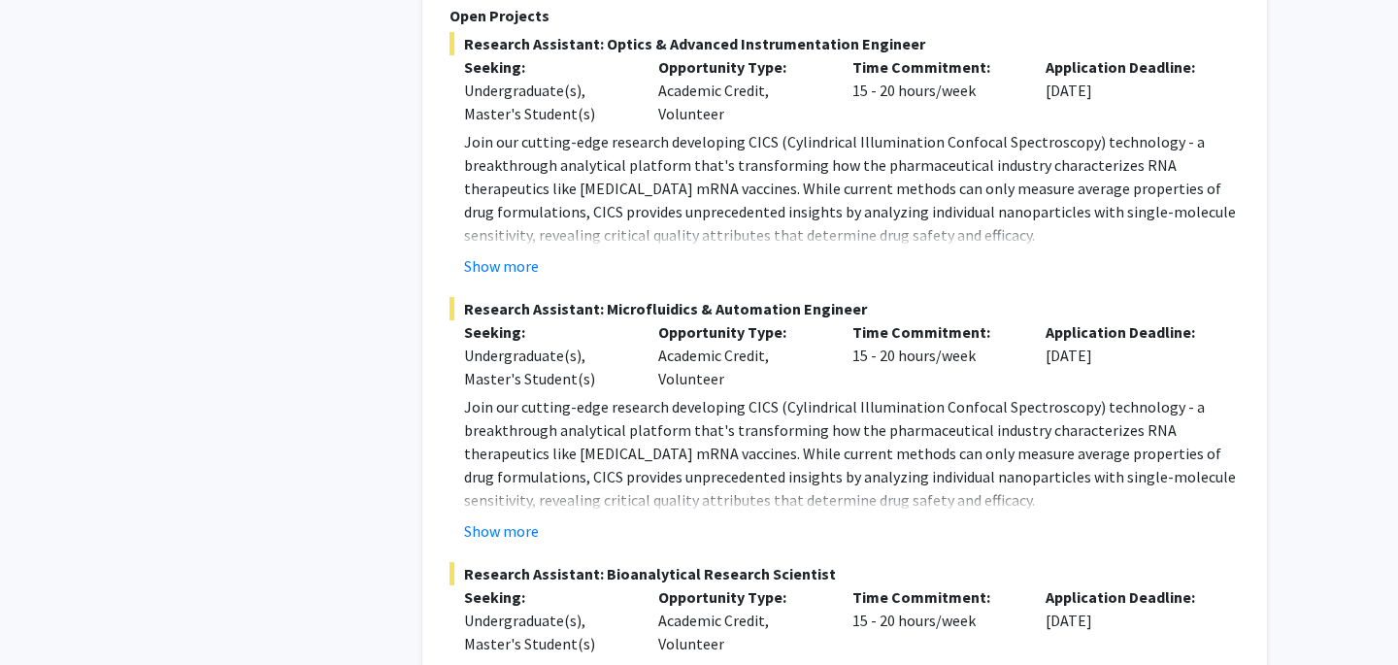
scroll to position [7399, 0]
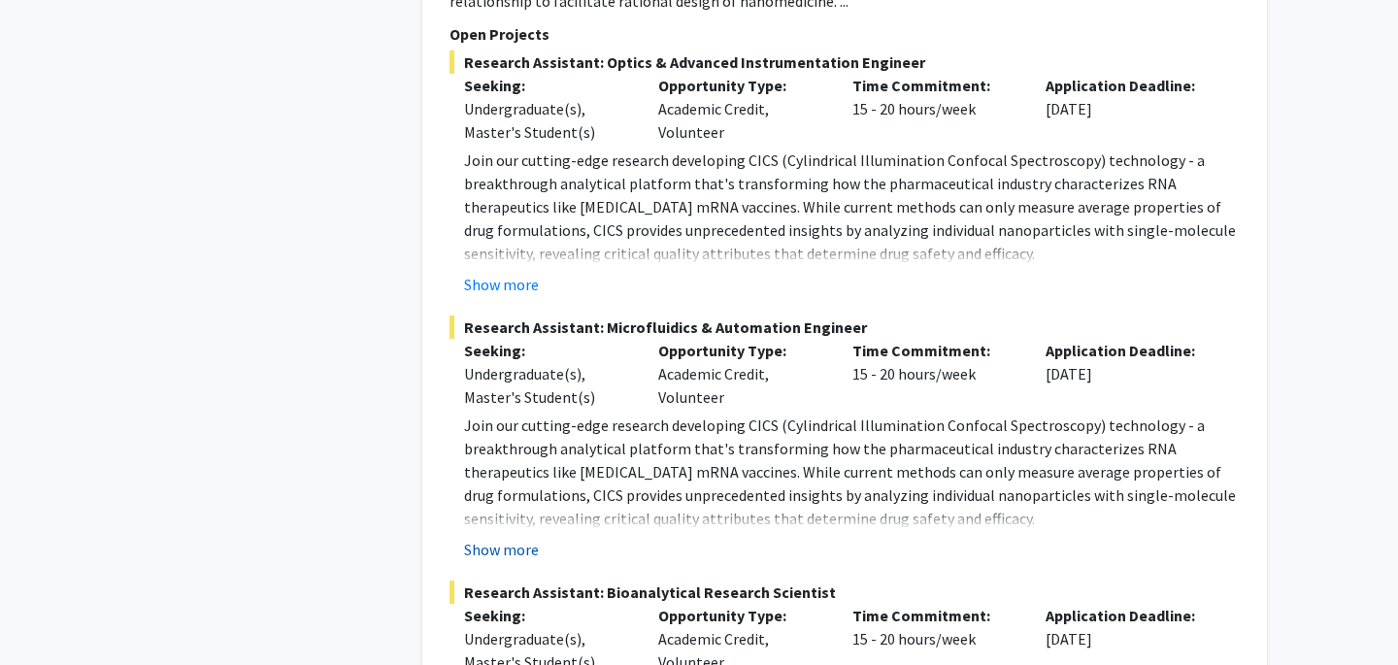
click at [508, 538] on button "Show more" at bounding box center [501, 549] width 75 height 23
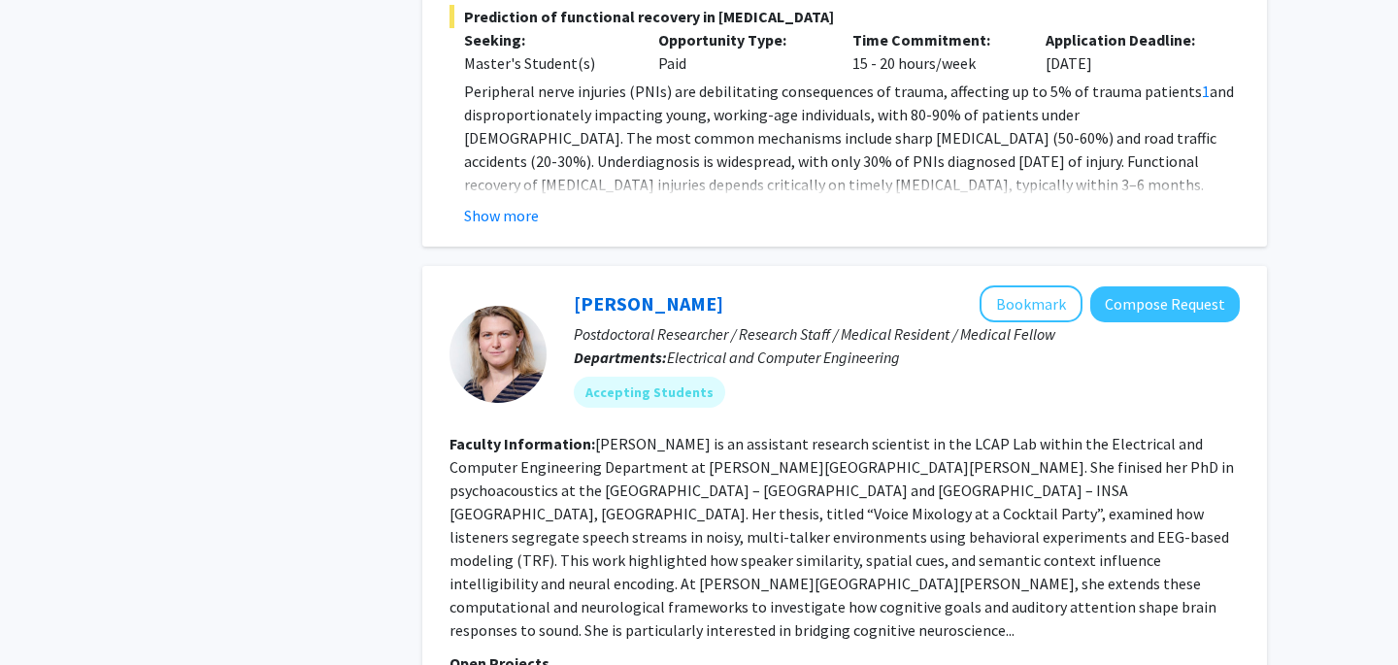
scroll to position [4965, 0]
